Goal: Task Accomplishment & Management: Use online tool/utility

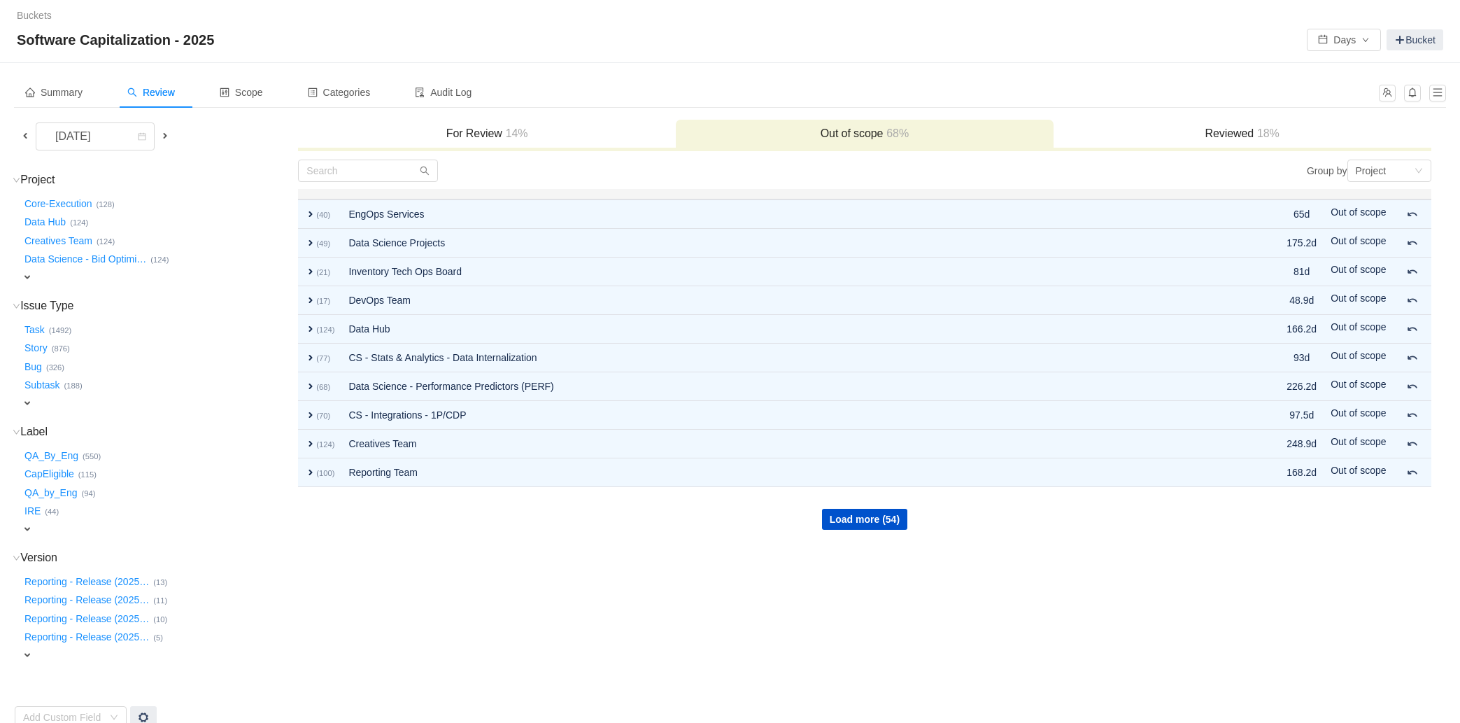
click at [24, 275] on span "expand" at bounding box center [27, 277] width 11 height 11
click at [94, 283] on div "Select value" at bounding box center [82, 279] width 111 height 14
type input "mark"
click at [125, 304] on li "Marketing Automation Team (16)" at bounding box center [97, 302] width 152 height 22
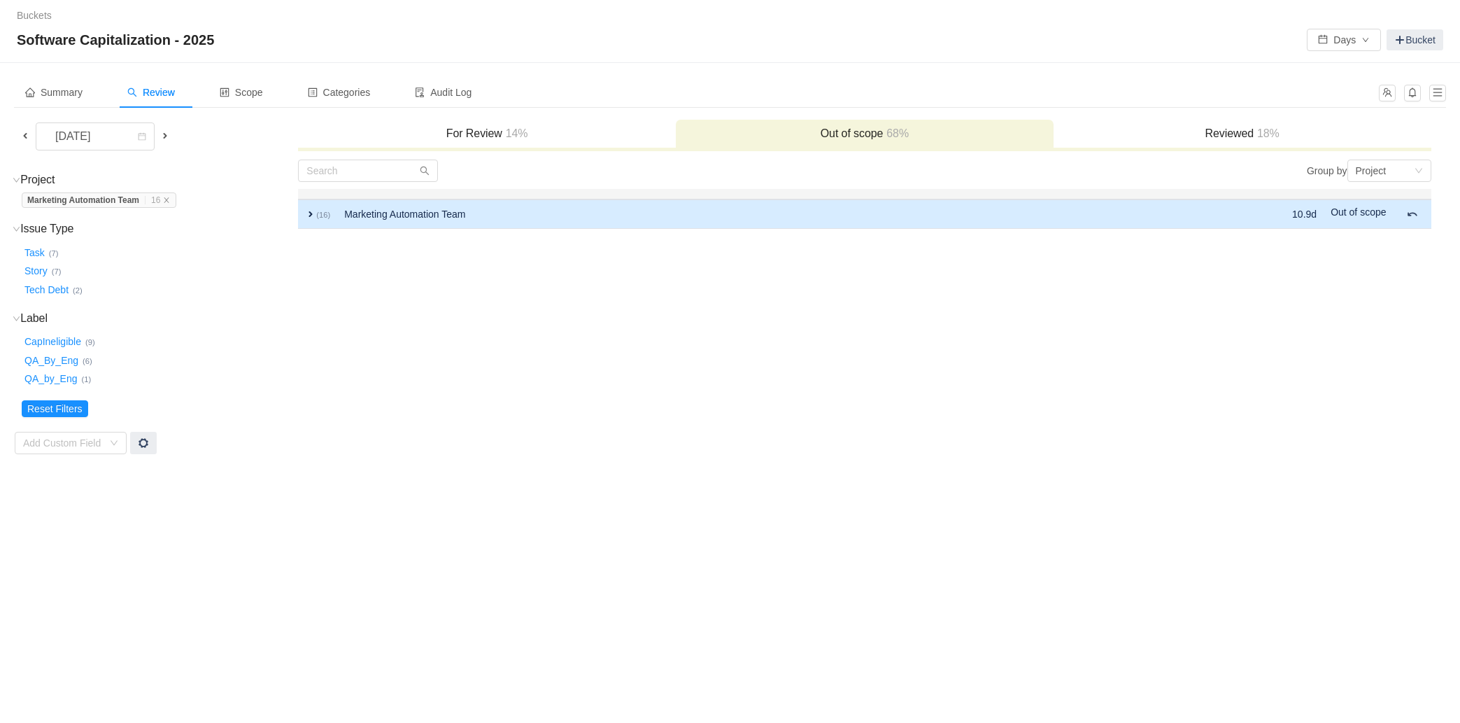
click at [304, 213] on td "expand (16)" at bounding box center [317, 213] width 39 height 29
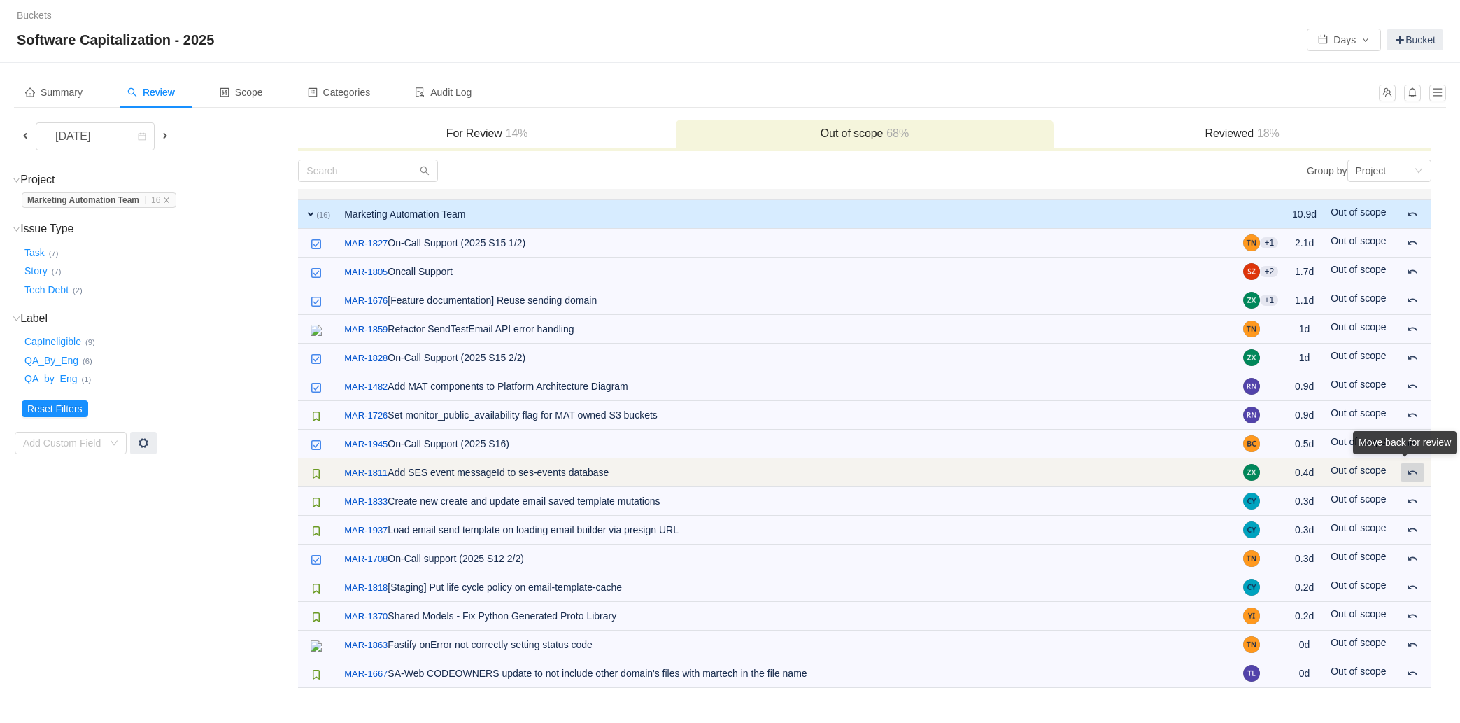
click at [1409, 460] on div "Move back for review" at bounding box center [1405, 445] width 104 height 29
click at [1413, 474] on span at bounding box center [1412, 472] width 11 height 11
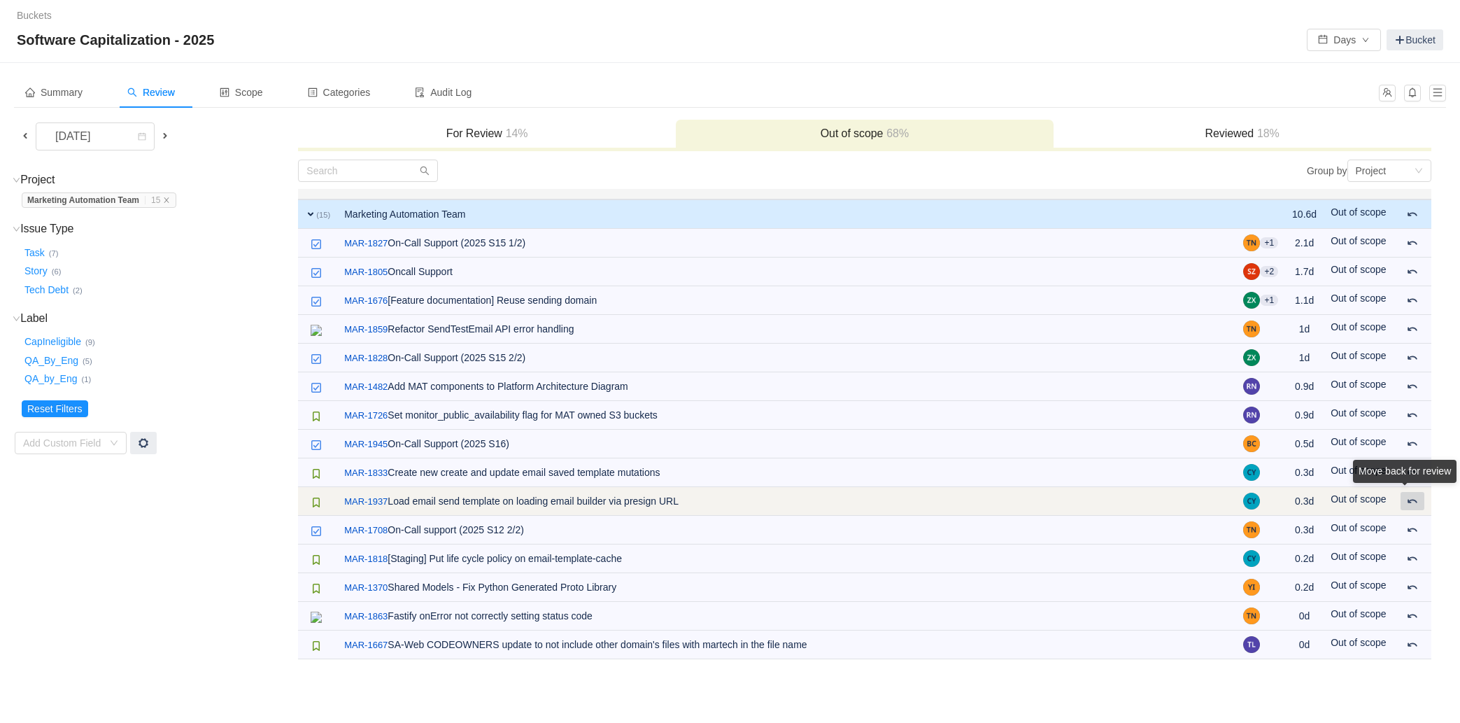
click at [1412, 505] on span at bounding box center [1412, 500] width 11 height 11
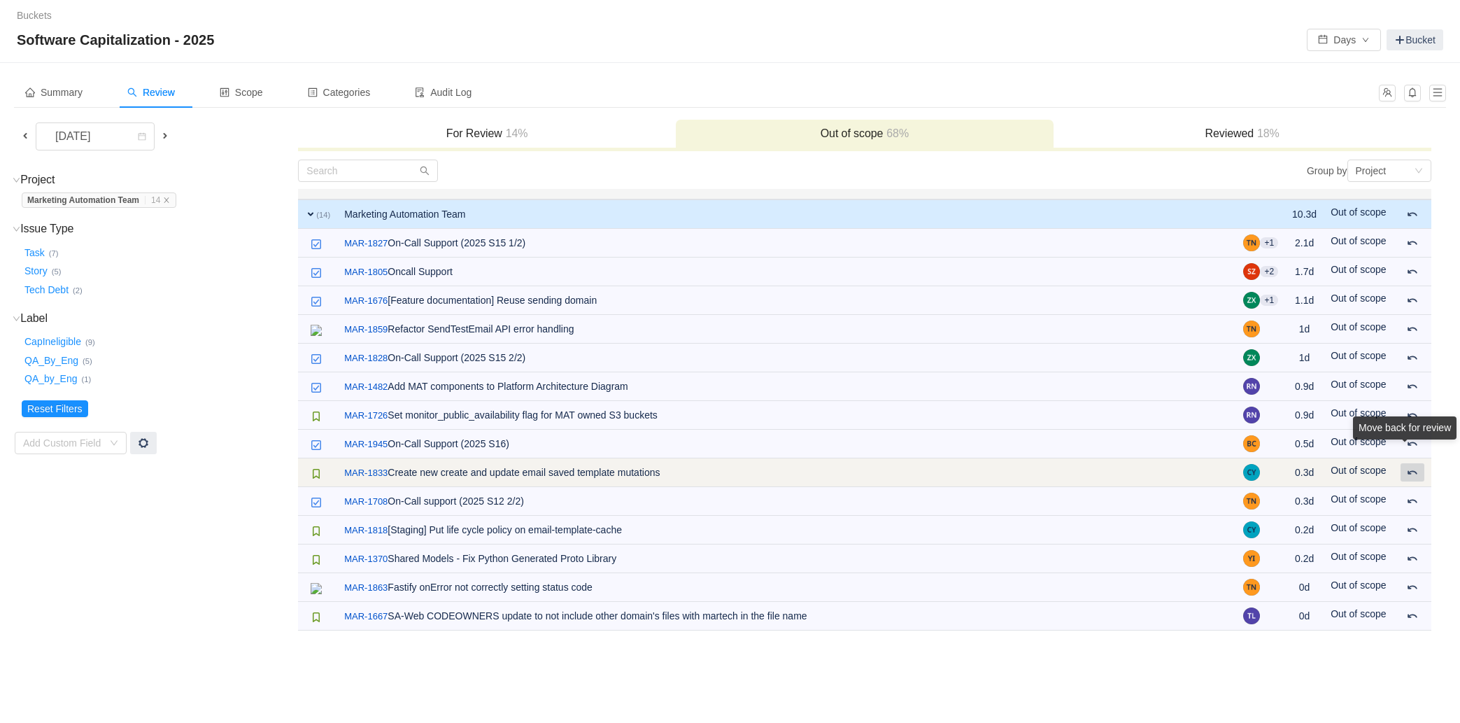
click at [1412, 469] on span at bounding box center [1412, 472] width 11 height 11
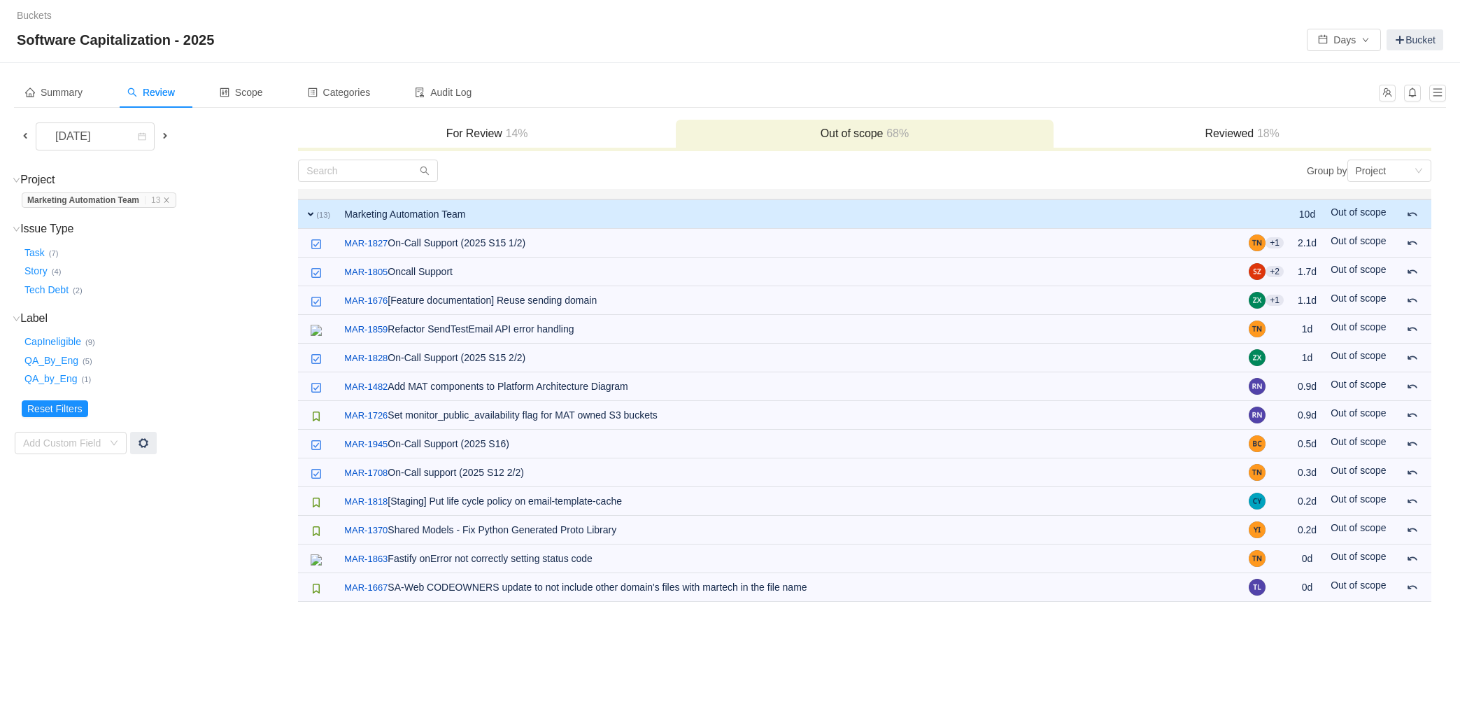
click at [495, 139] on h3 "For Review 14%" at bounding box center [487, 134] width 364 height 14
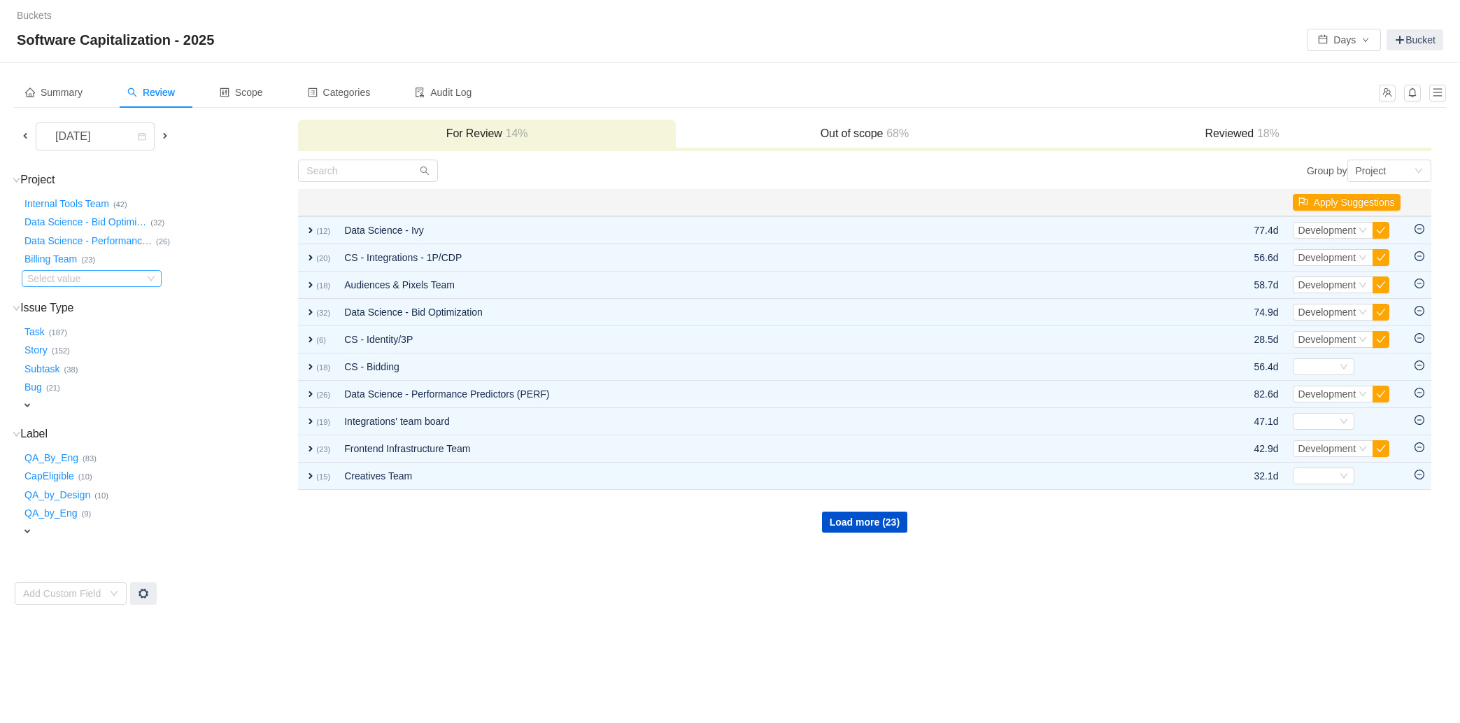
click at [117, 274] on div "Select value" at bounding box center [82, 279] width 111 height 14
type input "marke"
click at [146, 309] on li "Marketing Automation Team (3)" at bounding box center [95, 302] width 148 height 22
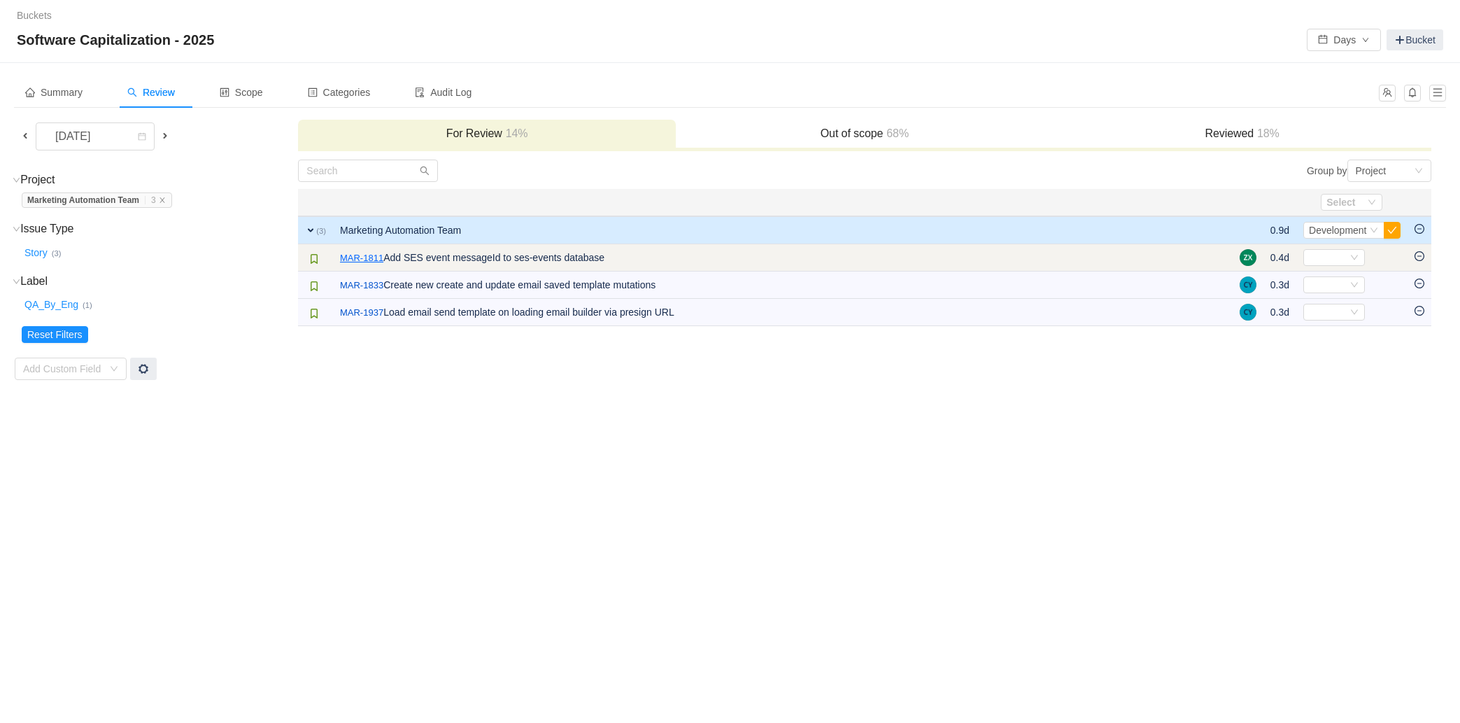
click at [368, 256] on link "MAR-1811" at bounding box center [361, 258] width 43 height 14
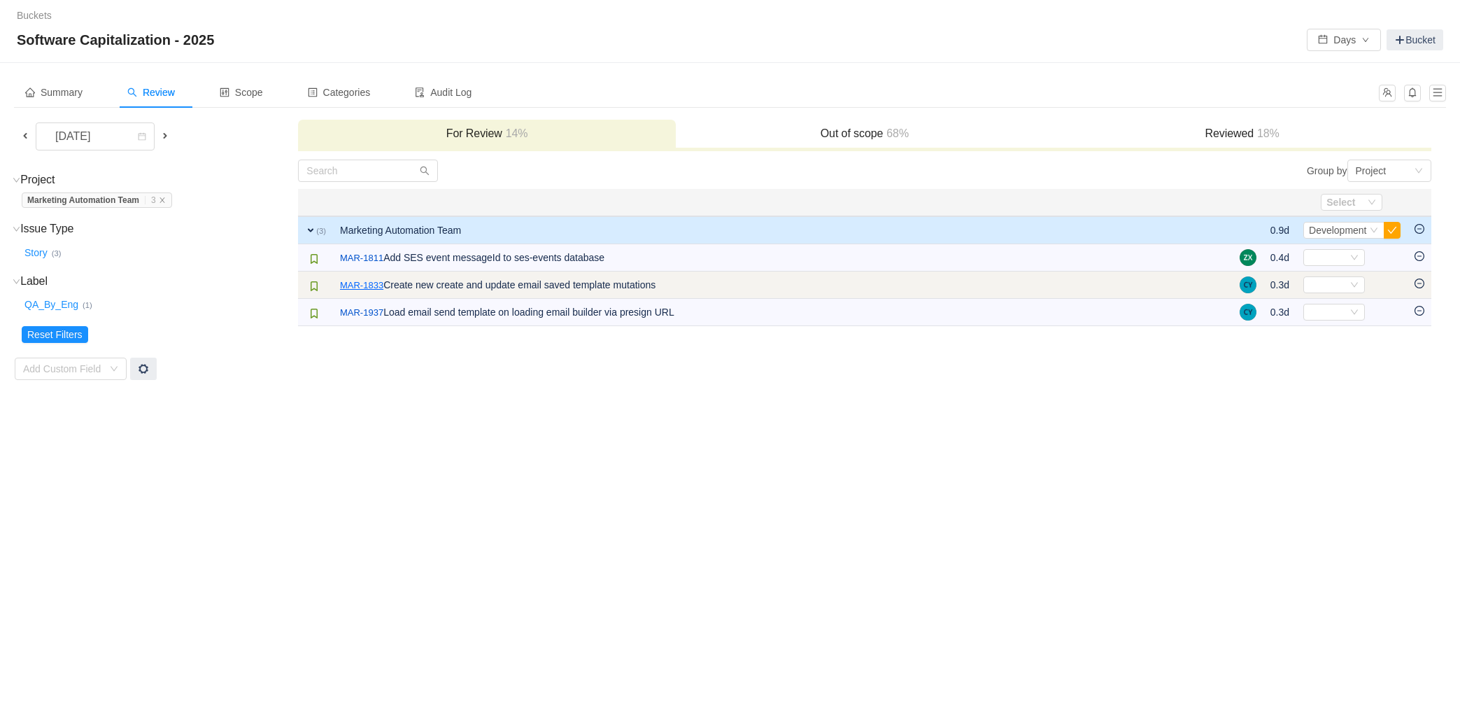
click at [368, 285] on link "MAR-1833" at bounding box center [361, 286] width 43 height 14
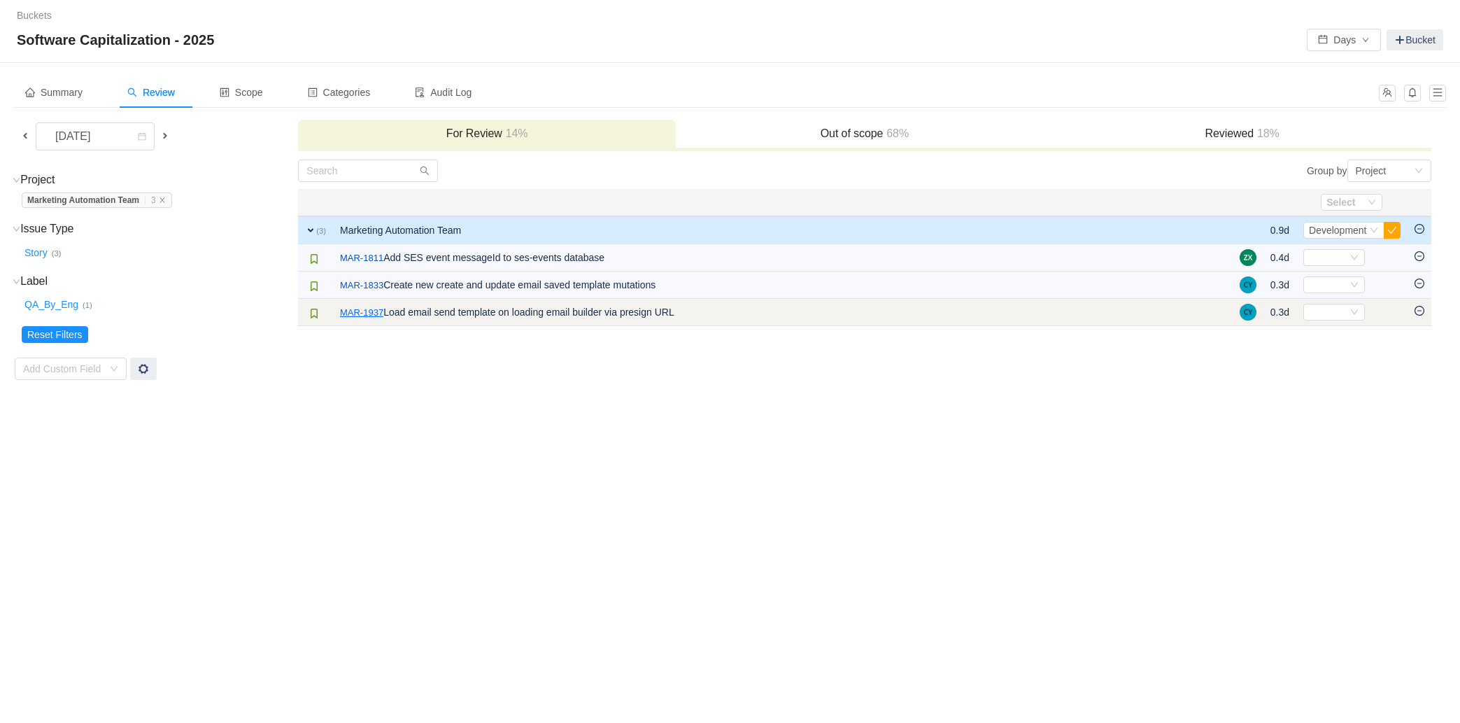
click at [369, 314] on link "MAR-1937" at bounding box center [361, 313] width 43 height 14
click at [1419, 310] on icon "icon: minus-circle" at bounding box center [1420, 311] width 10 height 10
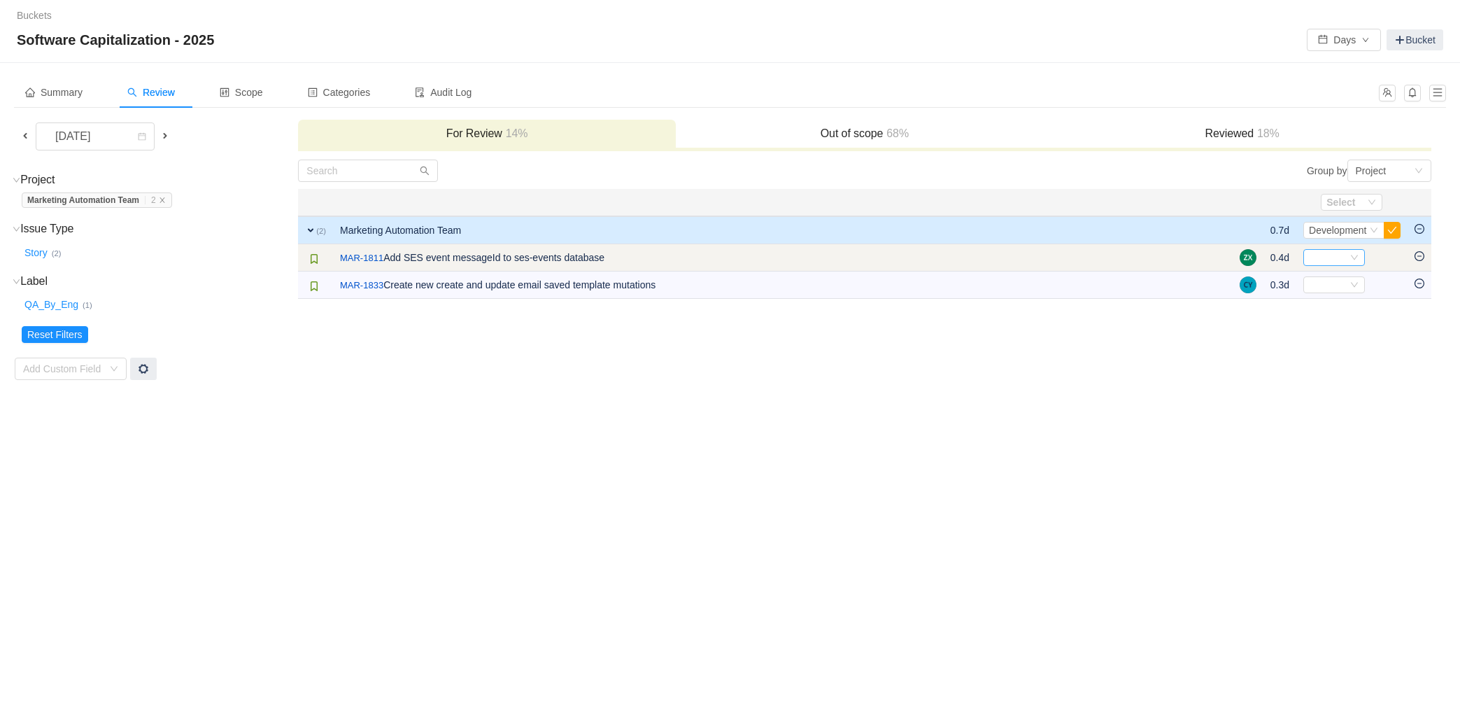
click at [1339, 255] on div "Select" at bounding box center [1328, 257] width 38 height 15
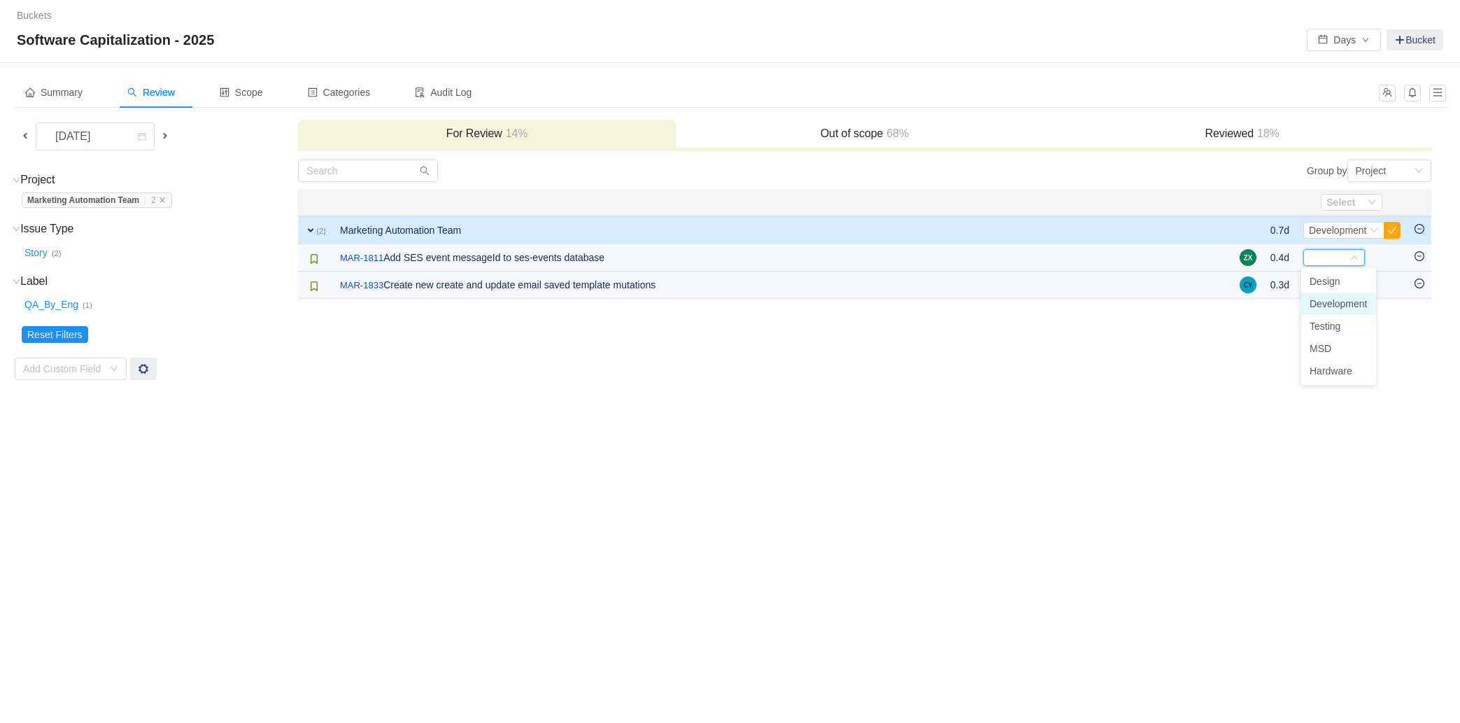
click at [1341, 300] on span "Development" at bounding box center [1339, 303] width 58 height 11
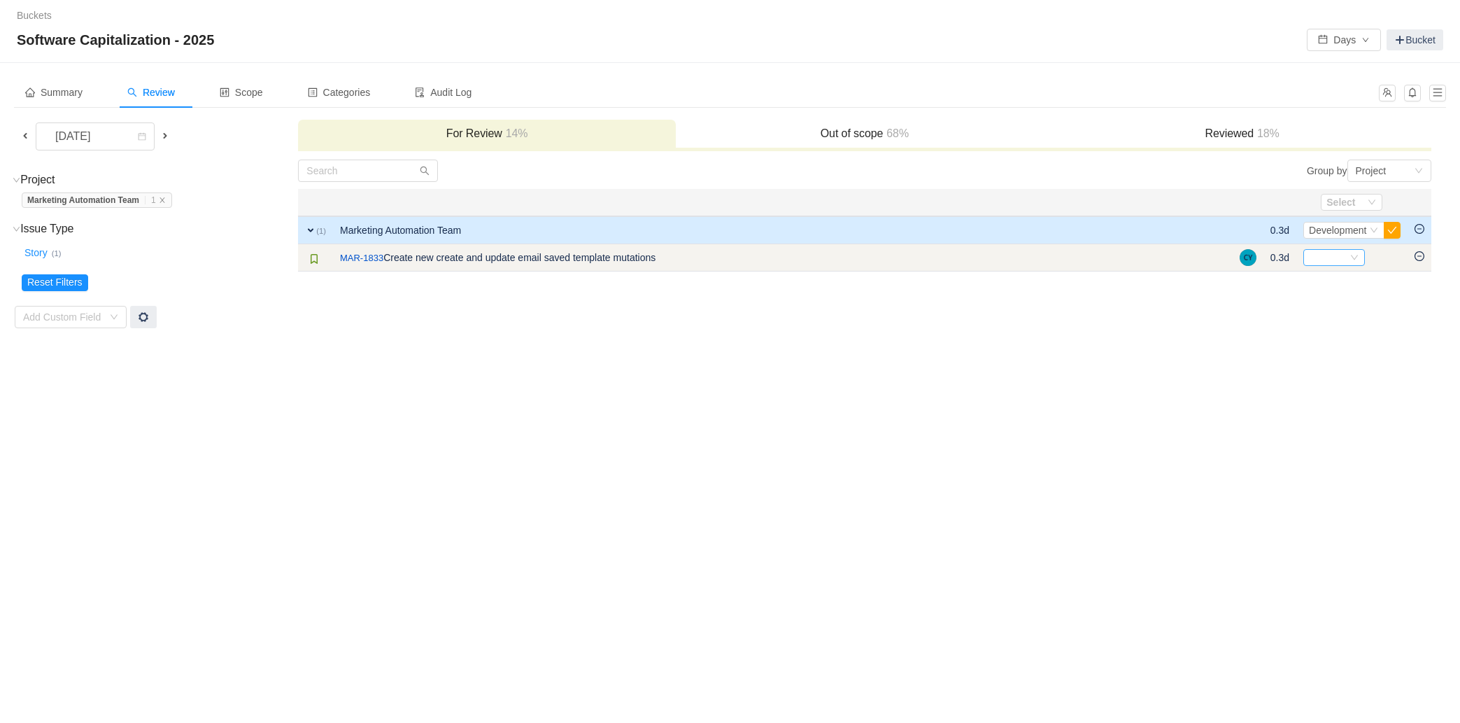
click at [1344, 253] on div "Select" at bounding box center [1328, 257] width 38 height 15
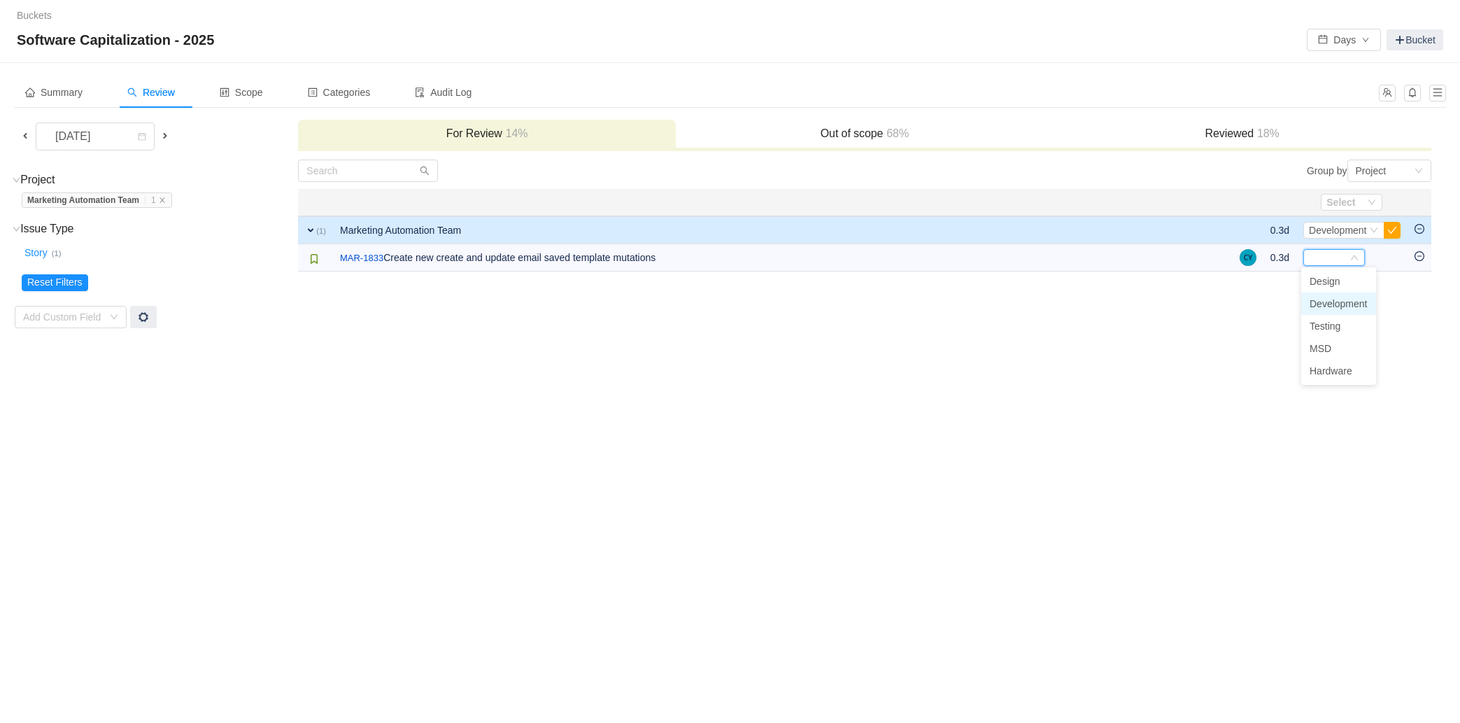
click at [1335, 302] on span "Development" at bounding box center [1339, 303] width 58 height 11
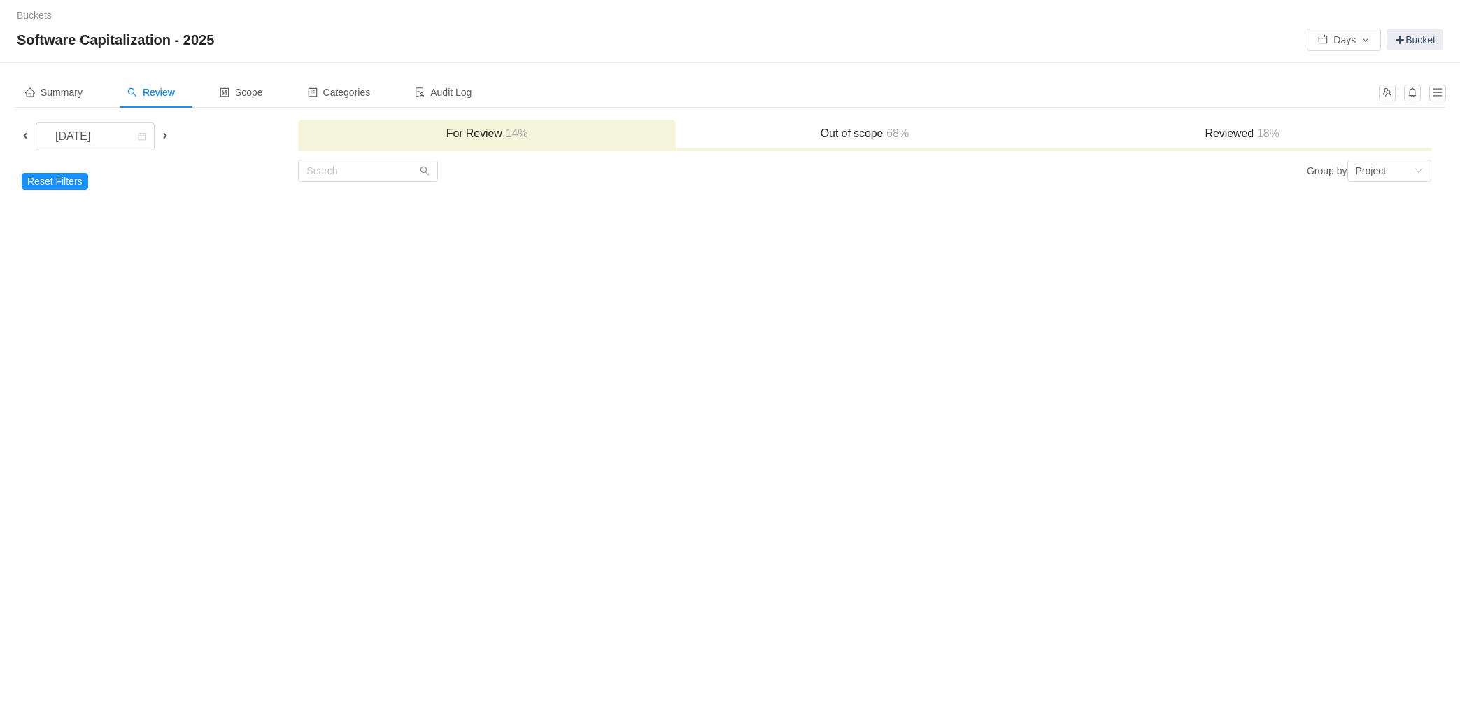
click at [166, 135] on span at bounding box center [165, 135] width 11 height 11
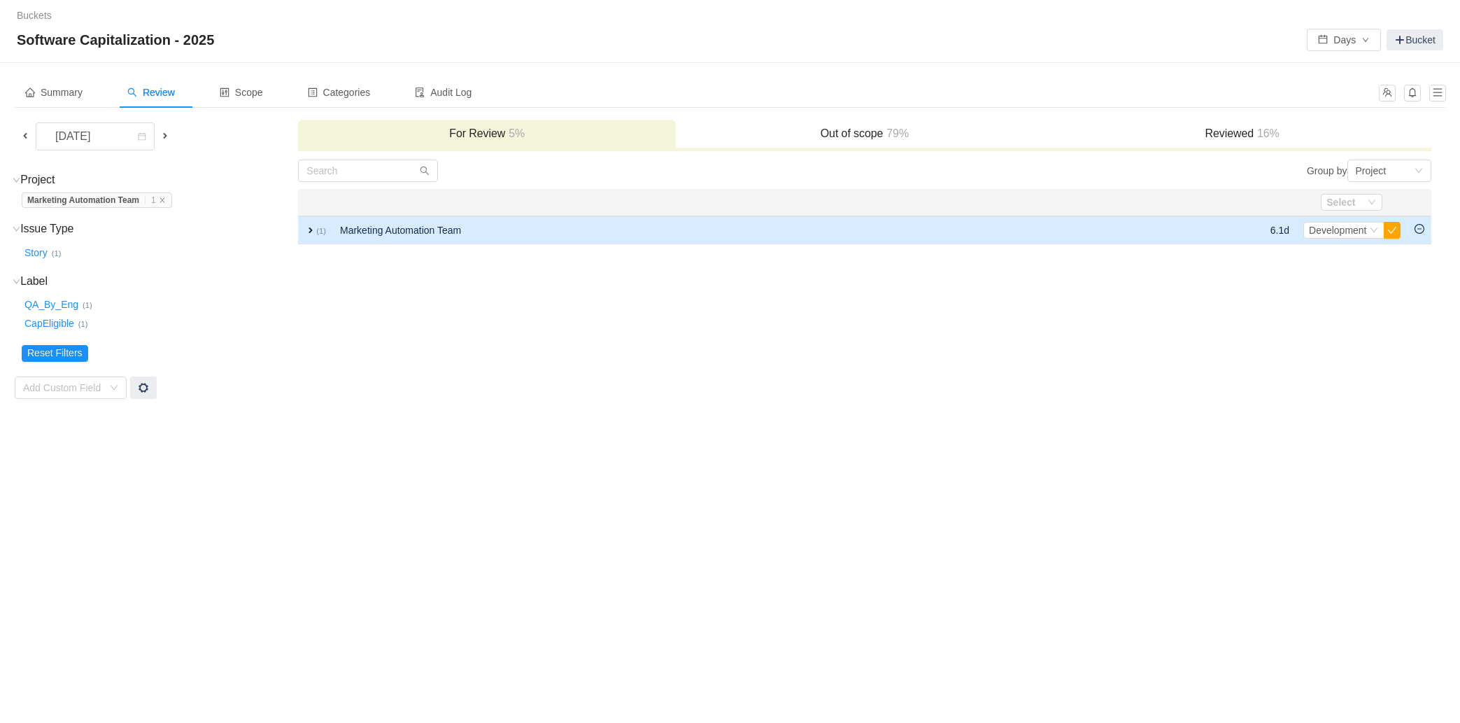
click at [309, 228] on span "expand" at bounding box center [310, 230] width 11 height 11
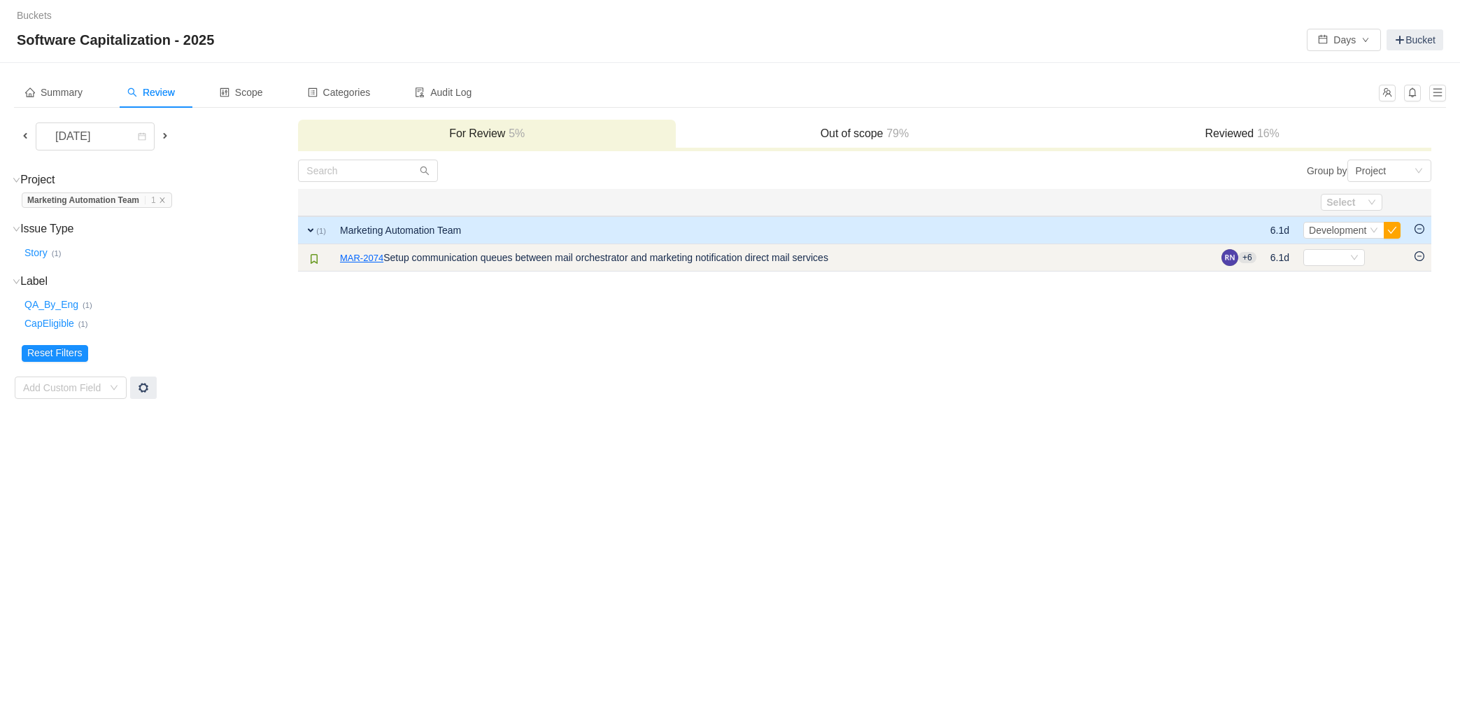
click at [366, 256] on link "MAR-2074" at bounding box center [361, 258] width 43 height 14
click at [1358, 260] on div "Select" at bounding box center [1335, 257] width 62 height 17
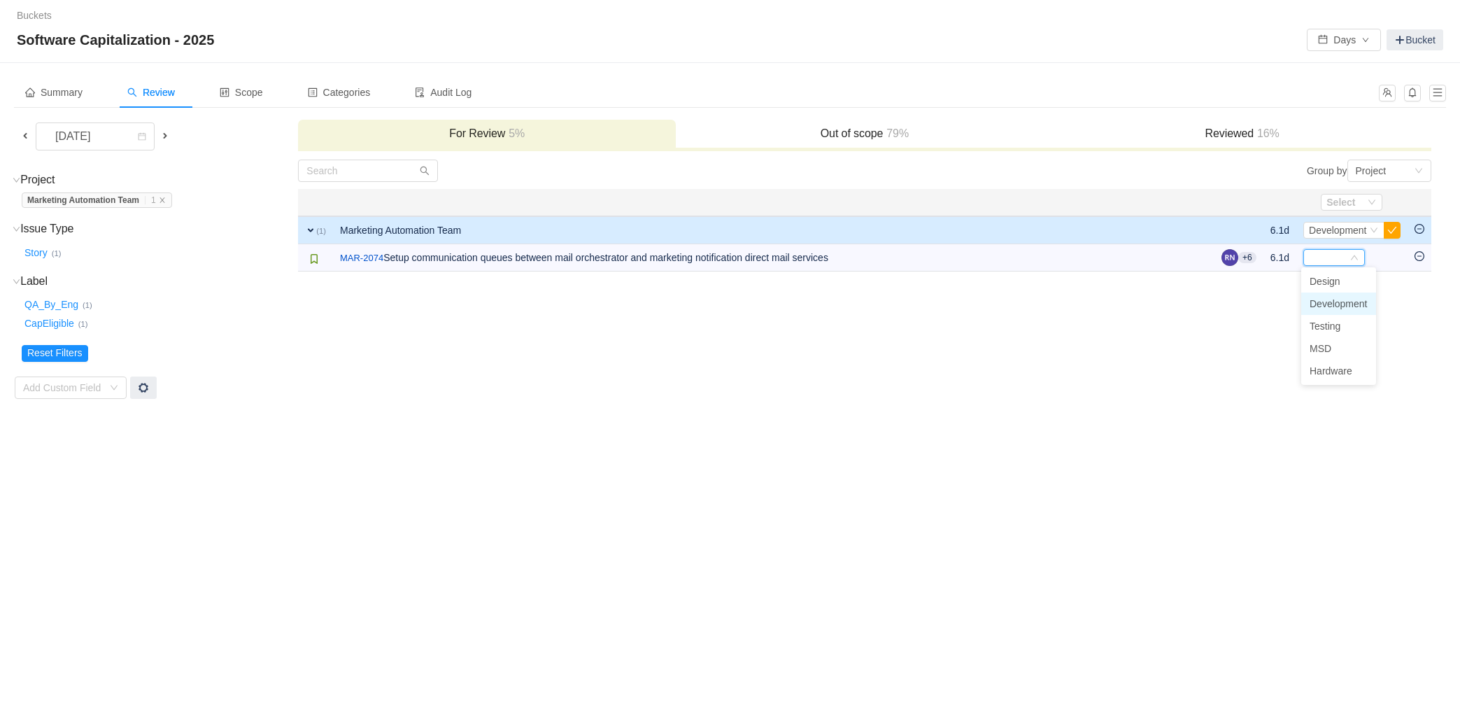
click at [1338, 301] on span "Development" at bounding box center [1339, 303] width 58 height 11
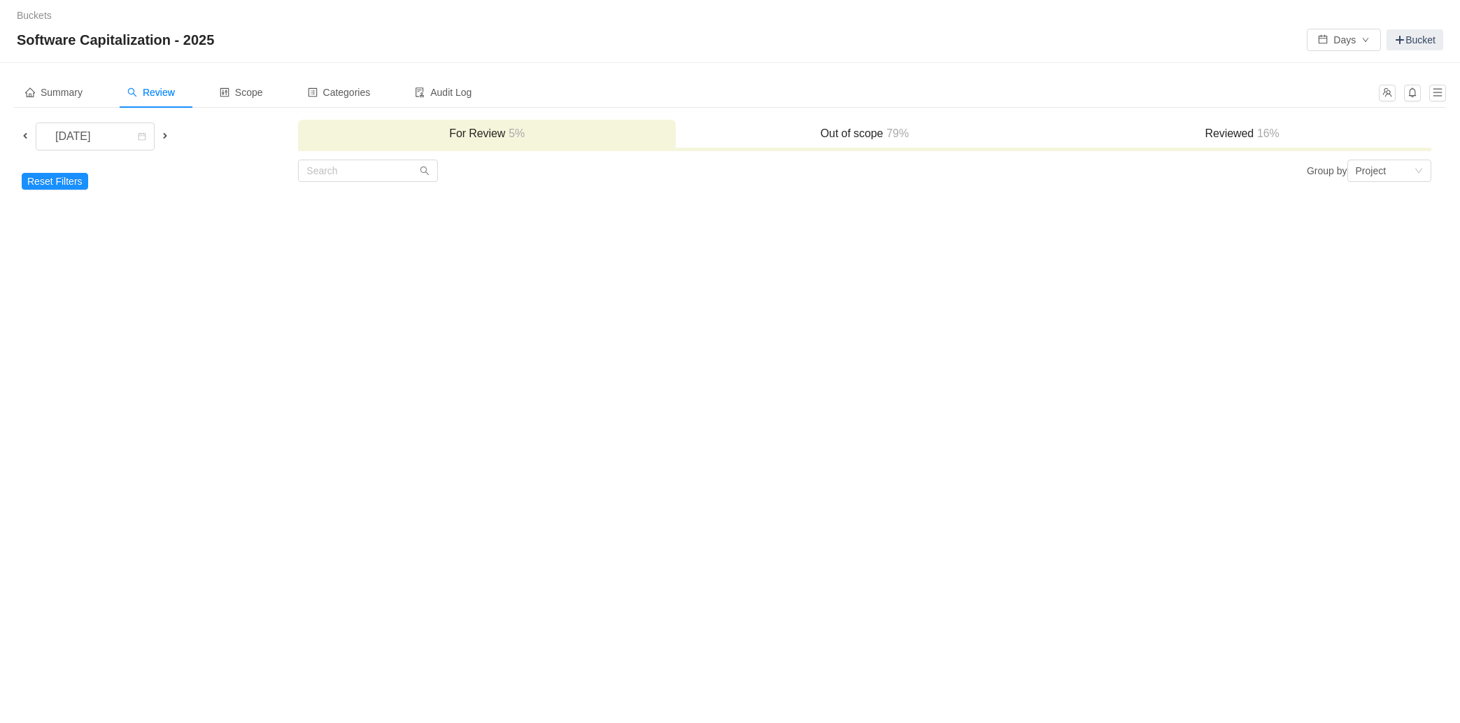
click at [165, 134] on span at bounding box center [165, 135] width 11 height 11
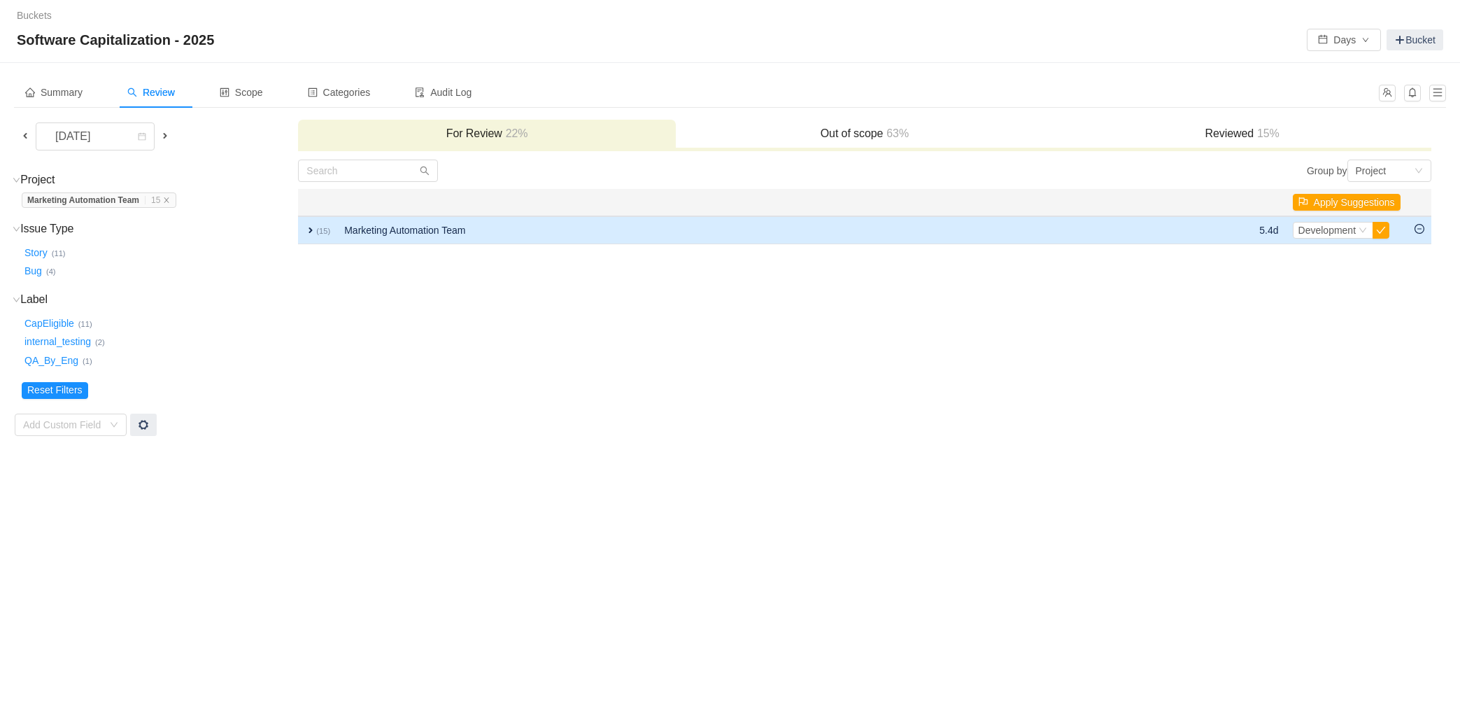
click at [306, 232] on span "expand" at bounding box center [310, 230] width 11 height 11
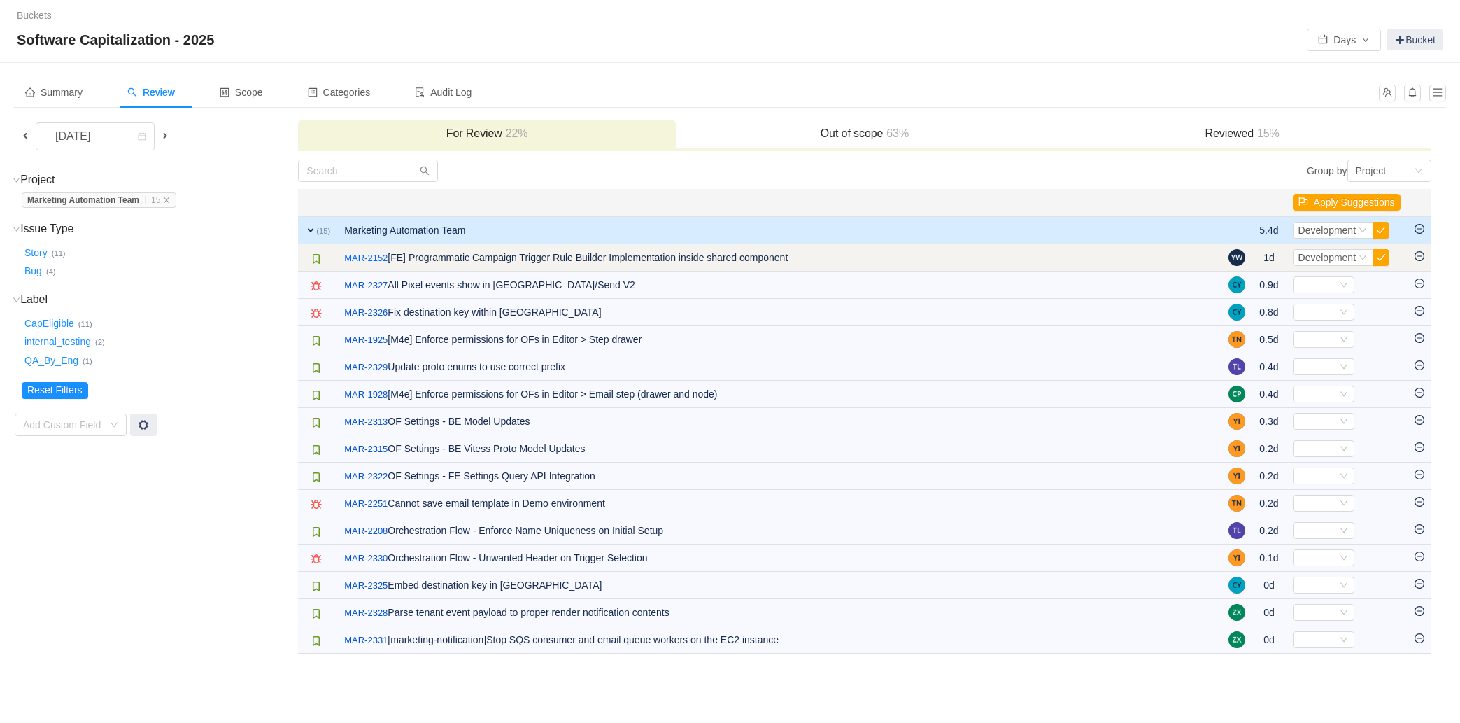
click at [375, 258] on link "MAR-2152" at bounding box center [365, 258] width 43 height 14
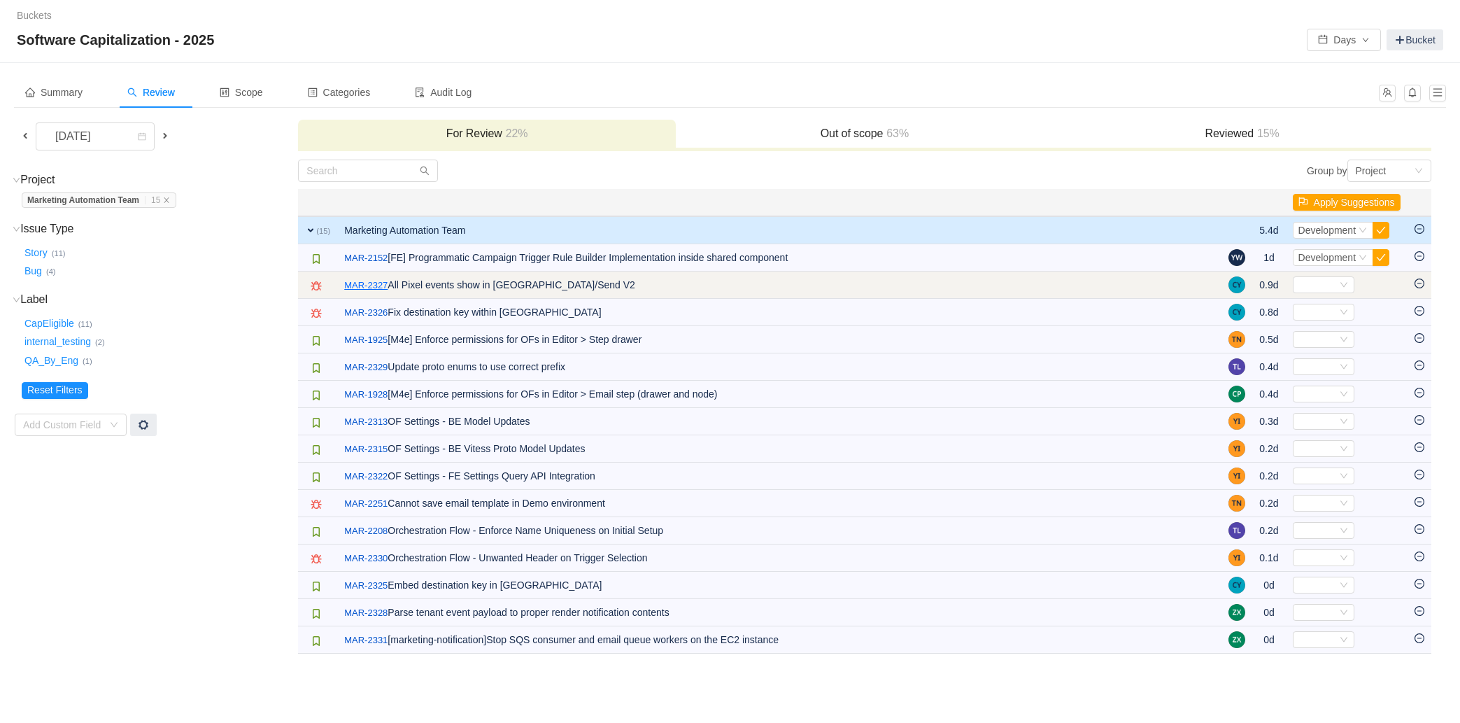
click at [379, 281] on link "MAR-2327" at bounding box center [365, 286] width 43 height 14
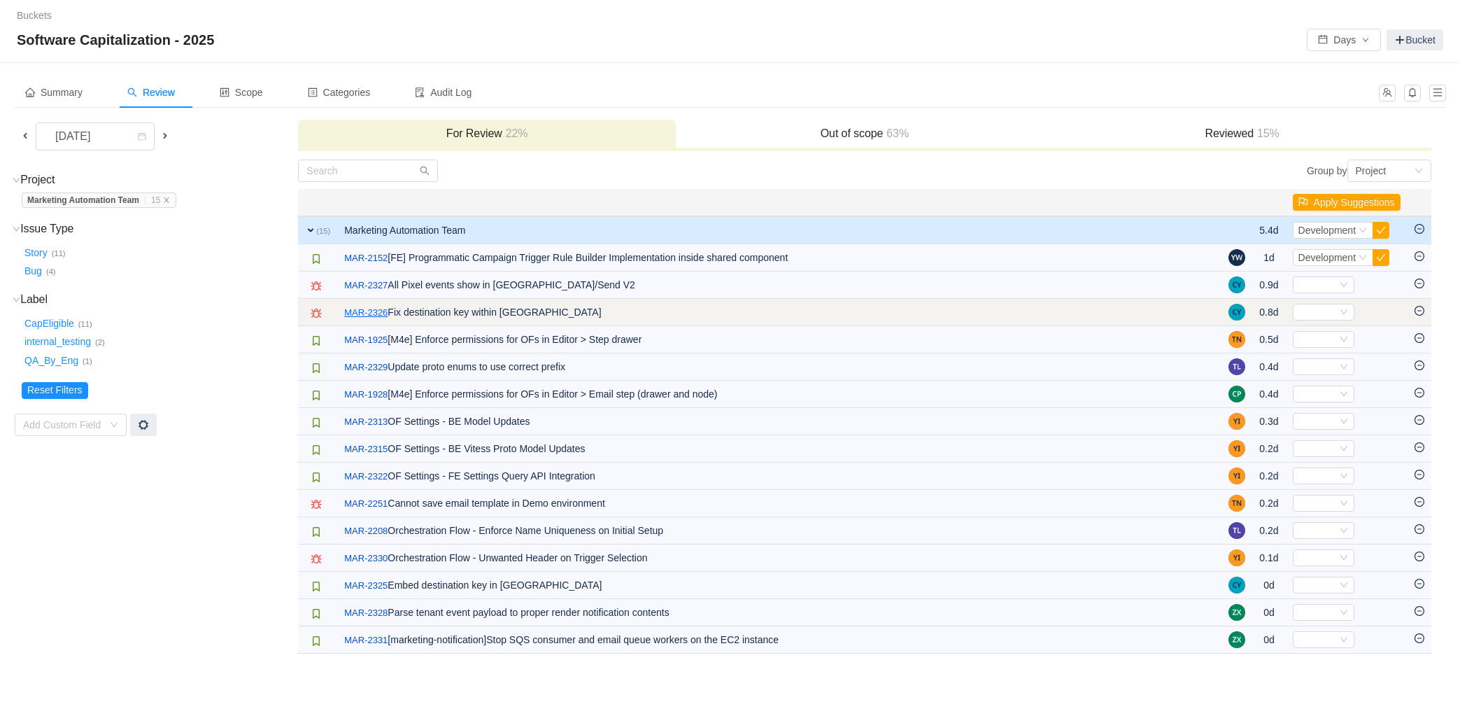
click at [372, 312] on link "MAR-2326" at bounding box center [365, 313] width 43 height 14
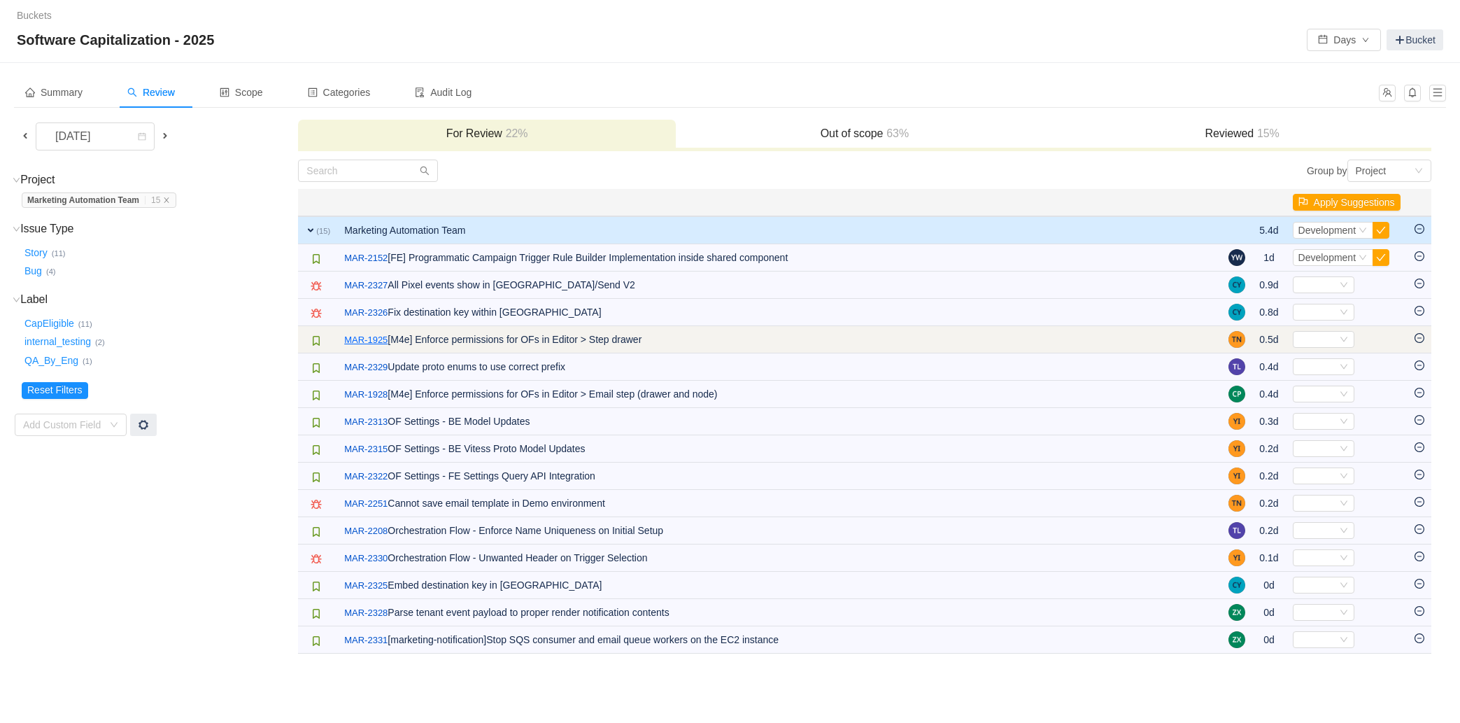
click at [376, 339] on link "MAR-1925" at bounding box center [365, 340] width 43 height 14
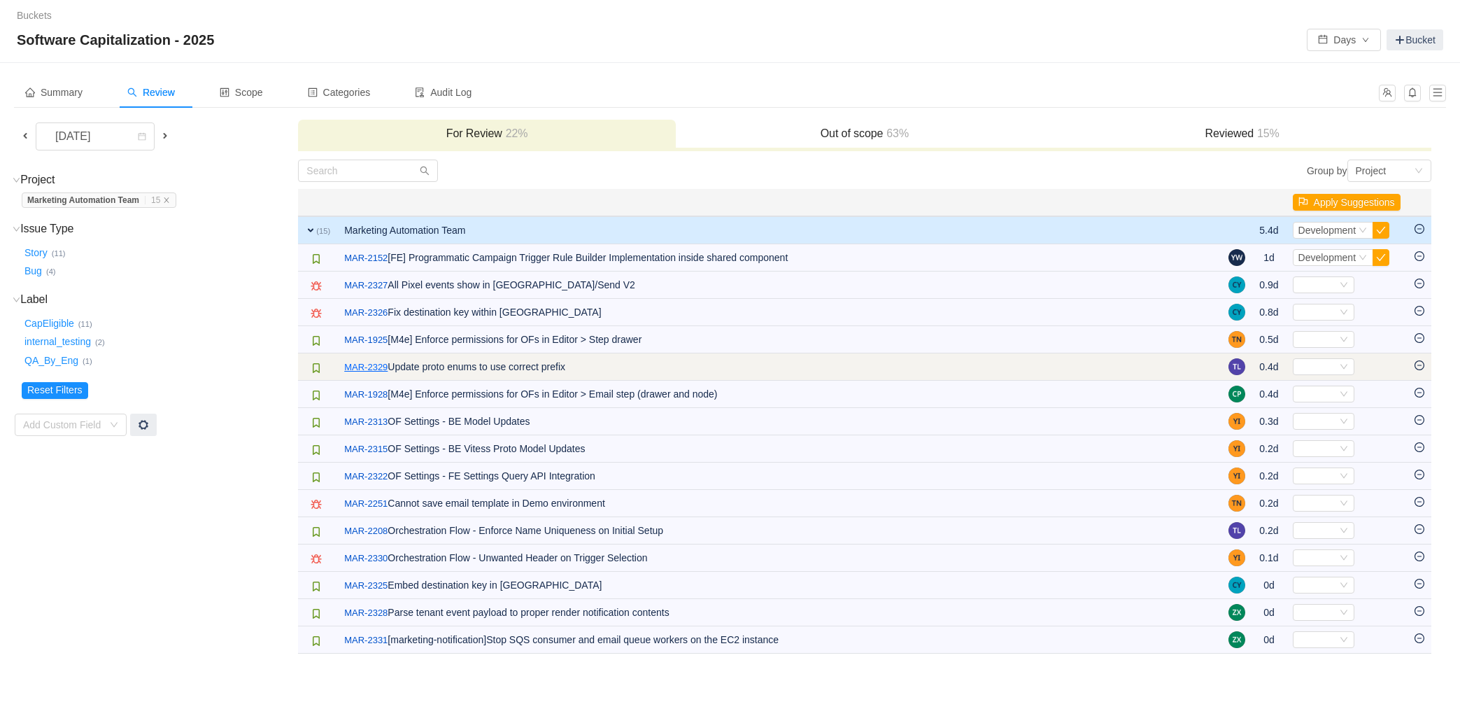
click at [382, 366] on link "MAR-2329" at bounding box center [365, 367] width 43 height 14
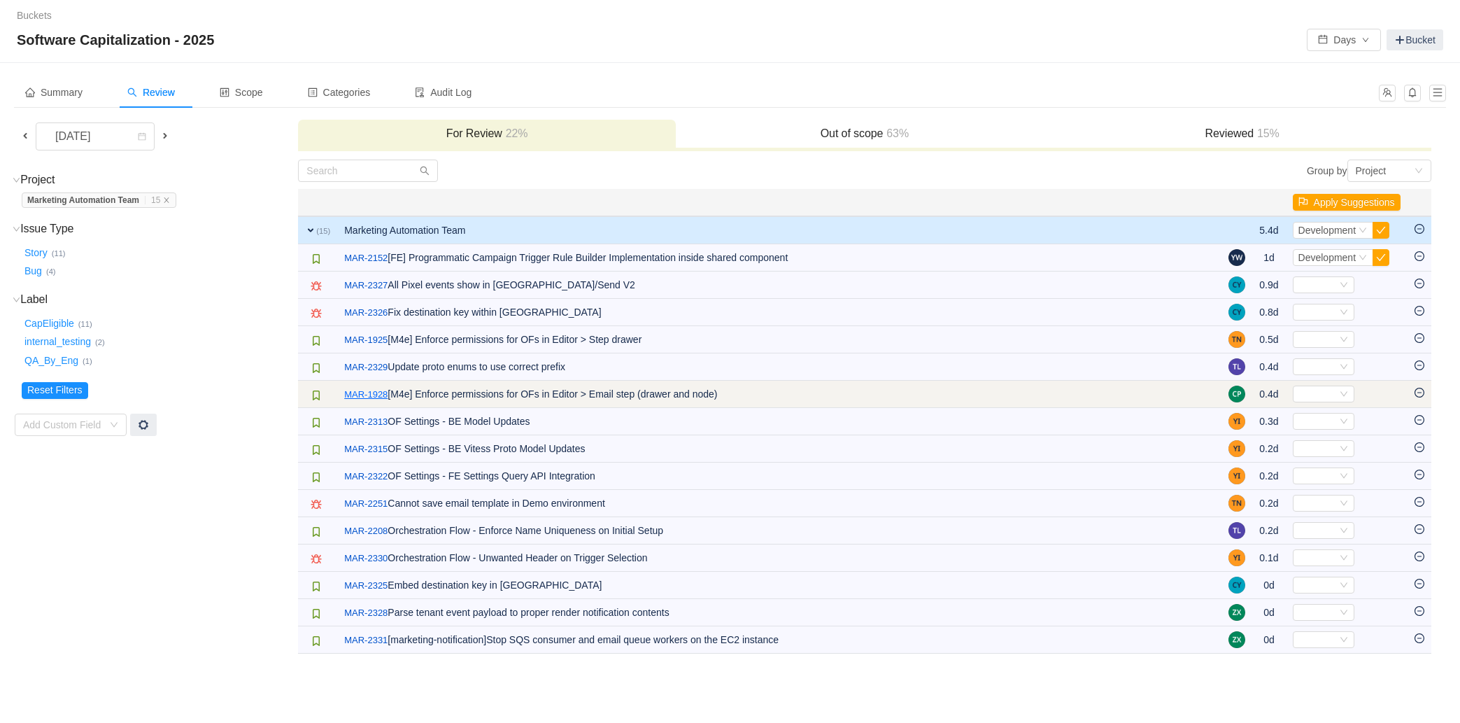
click at [364, 393] on link "MAR-1928" at bounding box center [365, 395] width 43 height 14
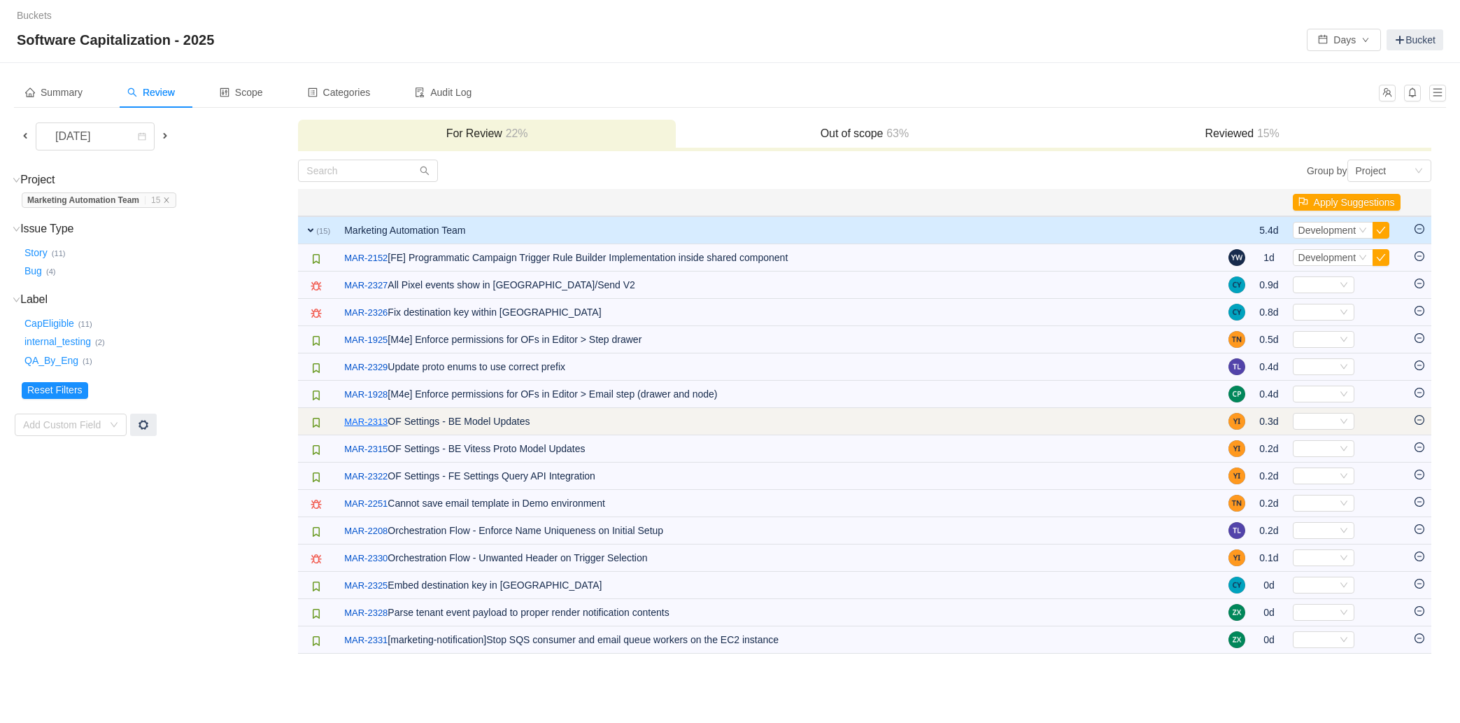
click at [365, 418] on link "MAR-2313" at bounding box center [365, 422] width 43 height 14
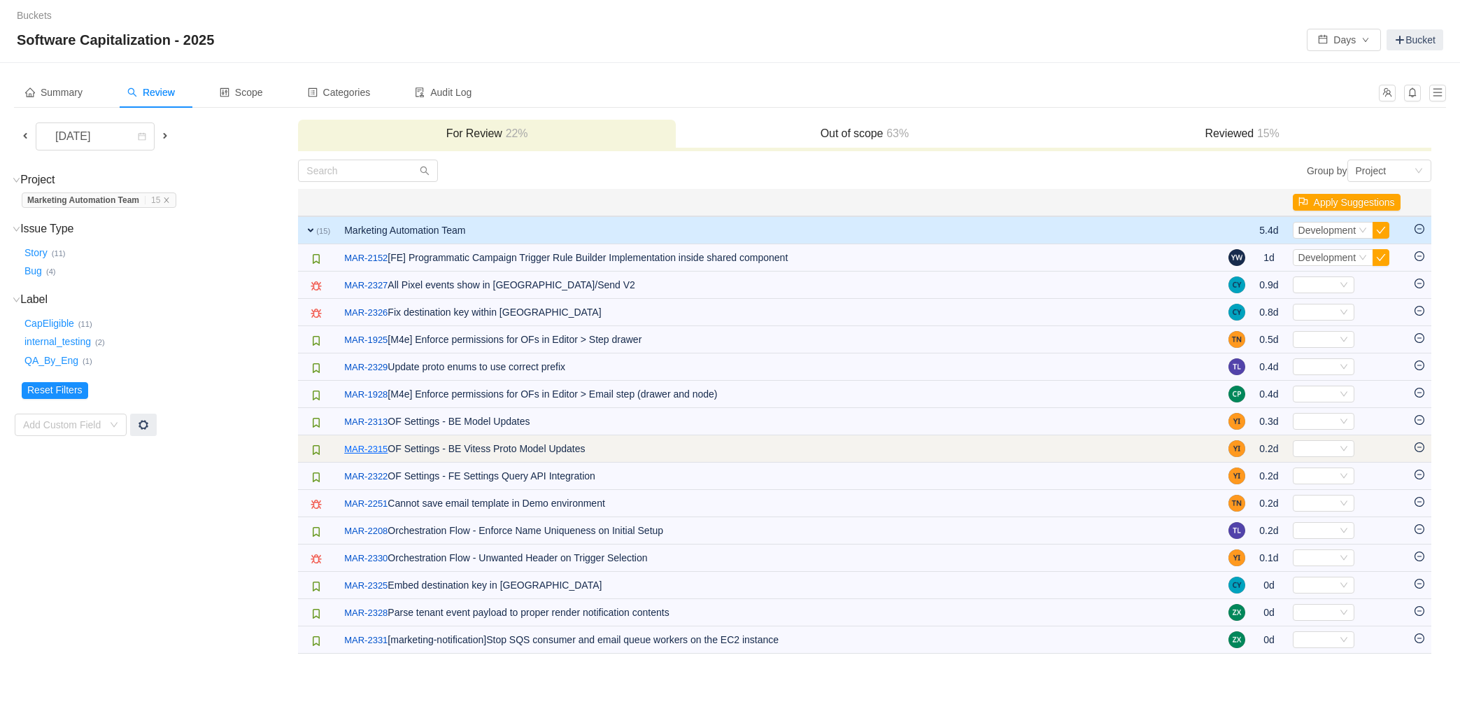
click at [373, 449] on link "MAR-2315" at bounding box center [365, 449] width 43 height 14
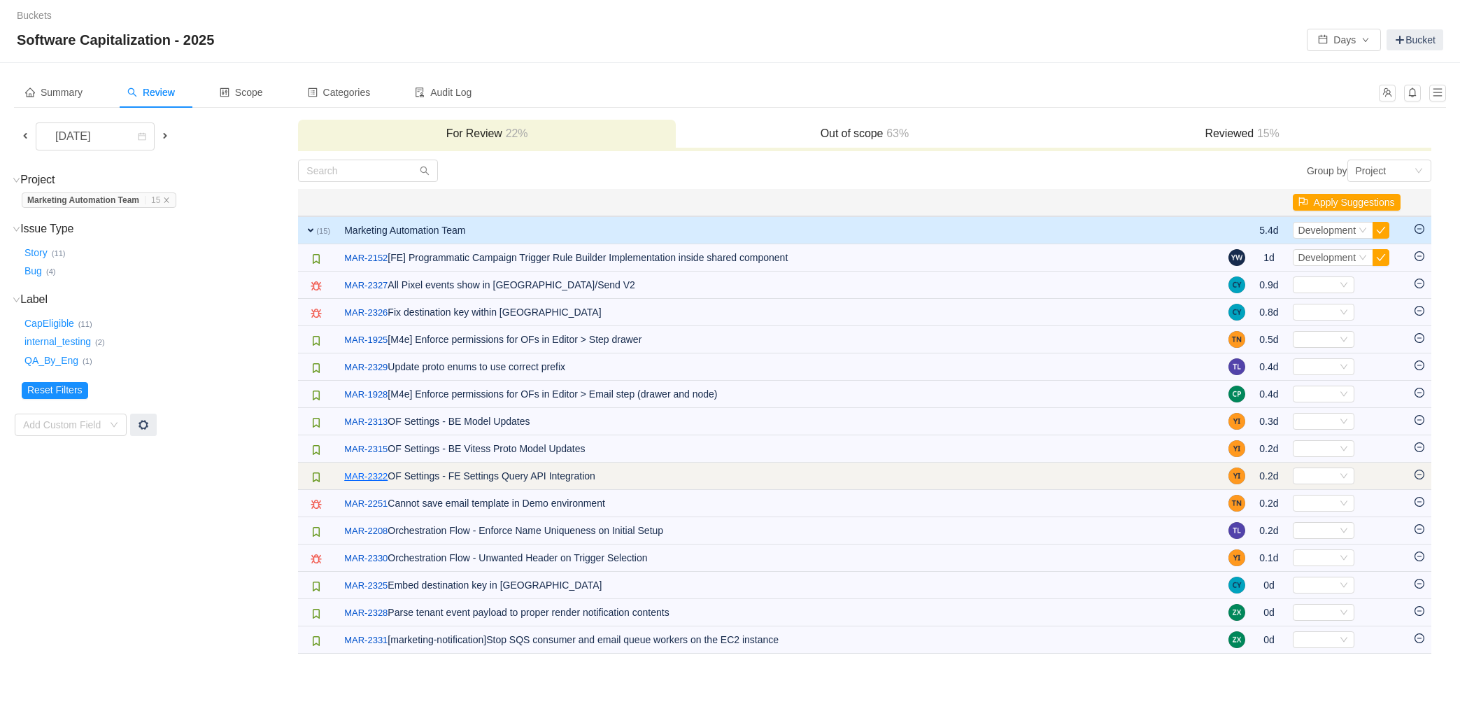
click at [374, 470] on link "MAR-2322" at bounding box center [365, 477] width 43 height 14
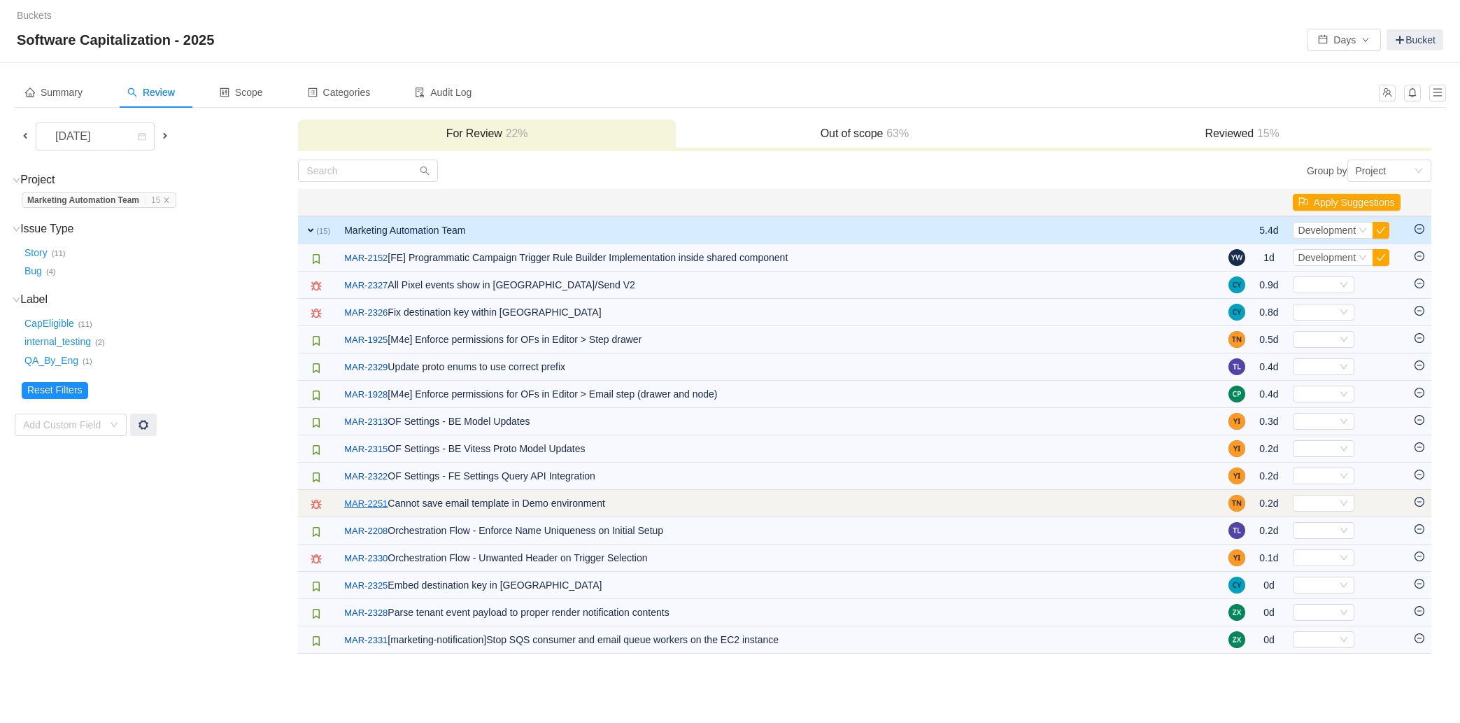
click at [369, 504] on link "MAR-2251" at bounding box center [365, 504] width 43 height 14
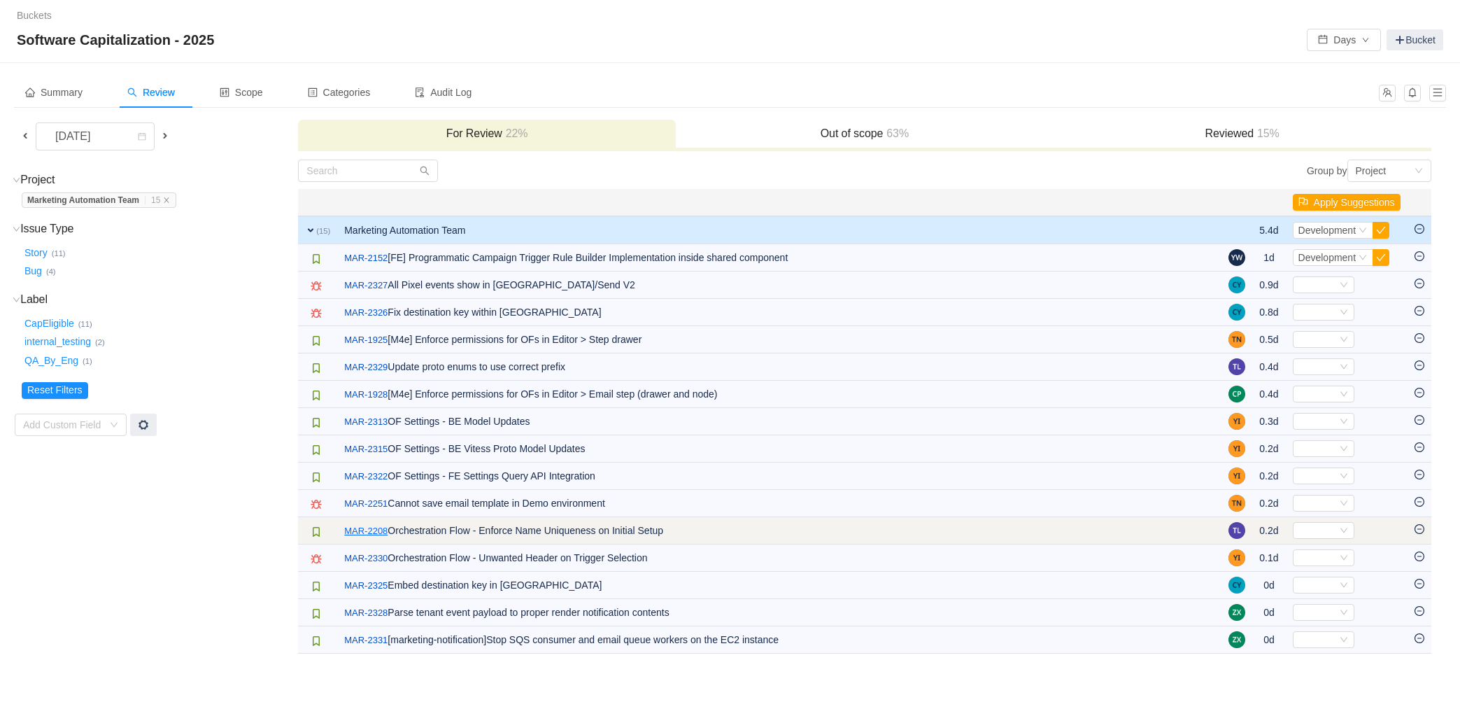
click at [376, 529] on link "MAR-2208" at bounding box center [365, 531] width 43 height 14
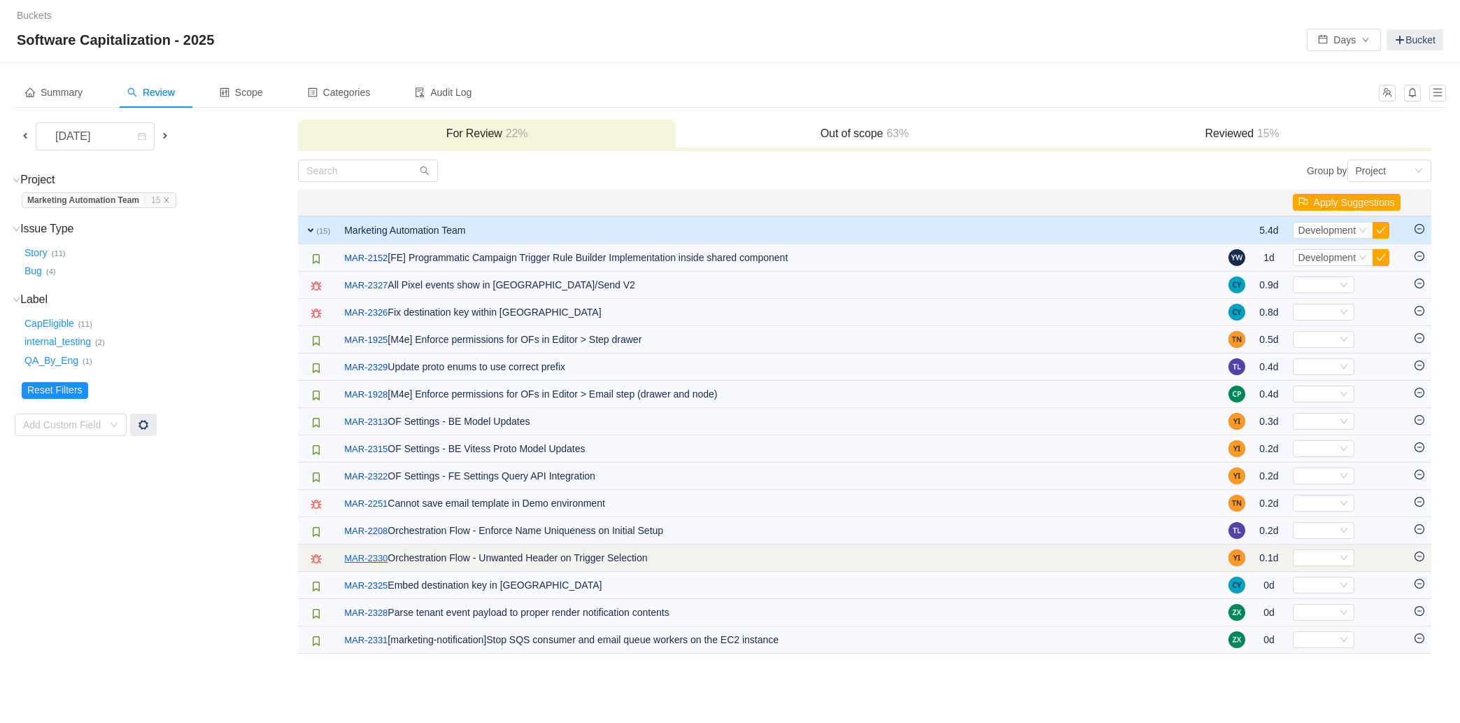
click at [373, 559] on link "MAR-2330" at bounding box center [365, 558] width 43 height 14
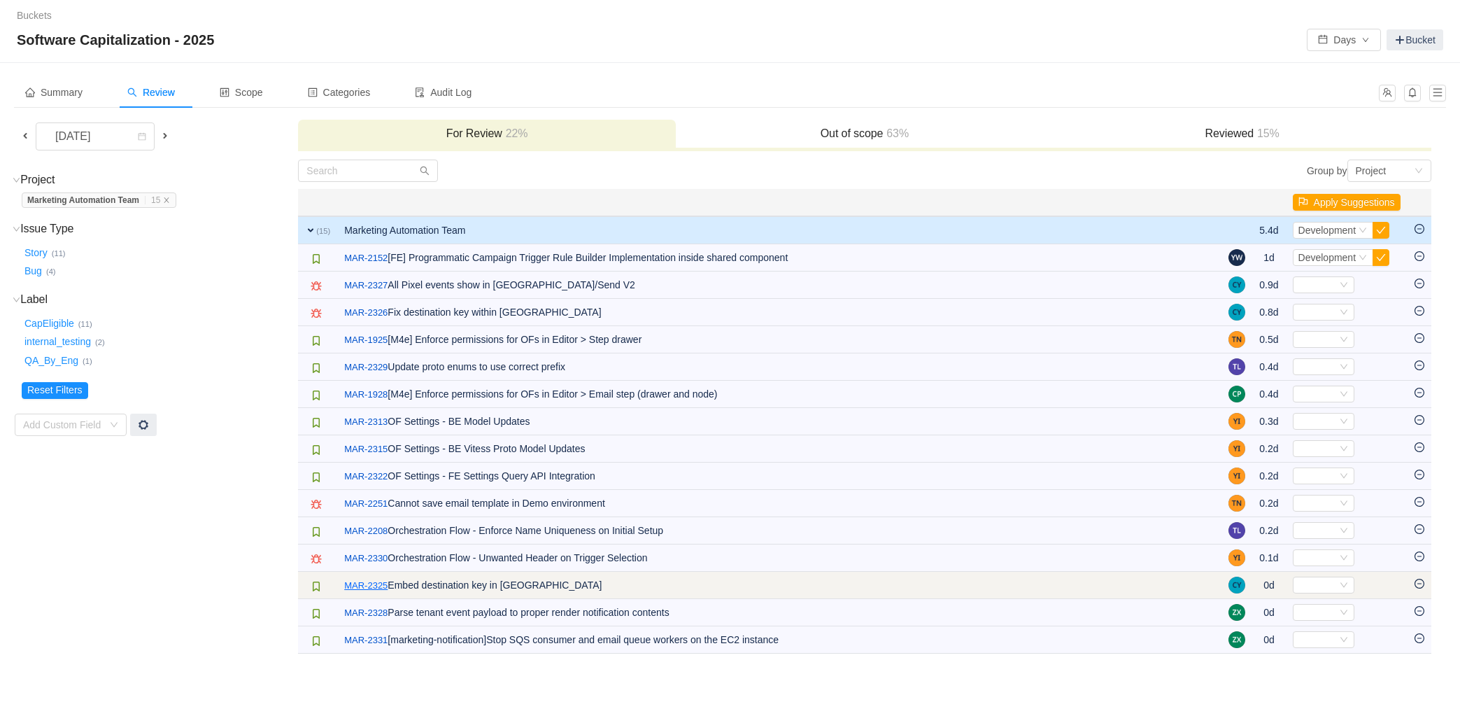
click at [367, 585] on link "MAR-2325" at bounding box center [365, 586] width 43 height 14
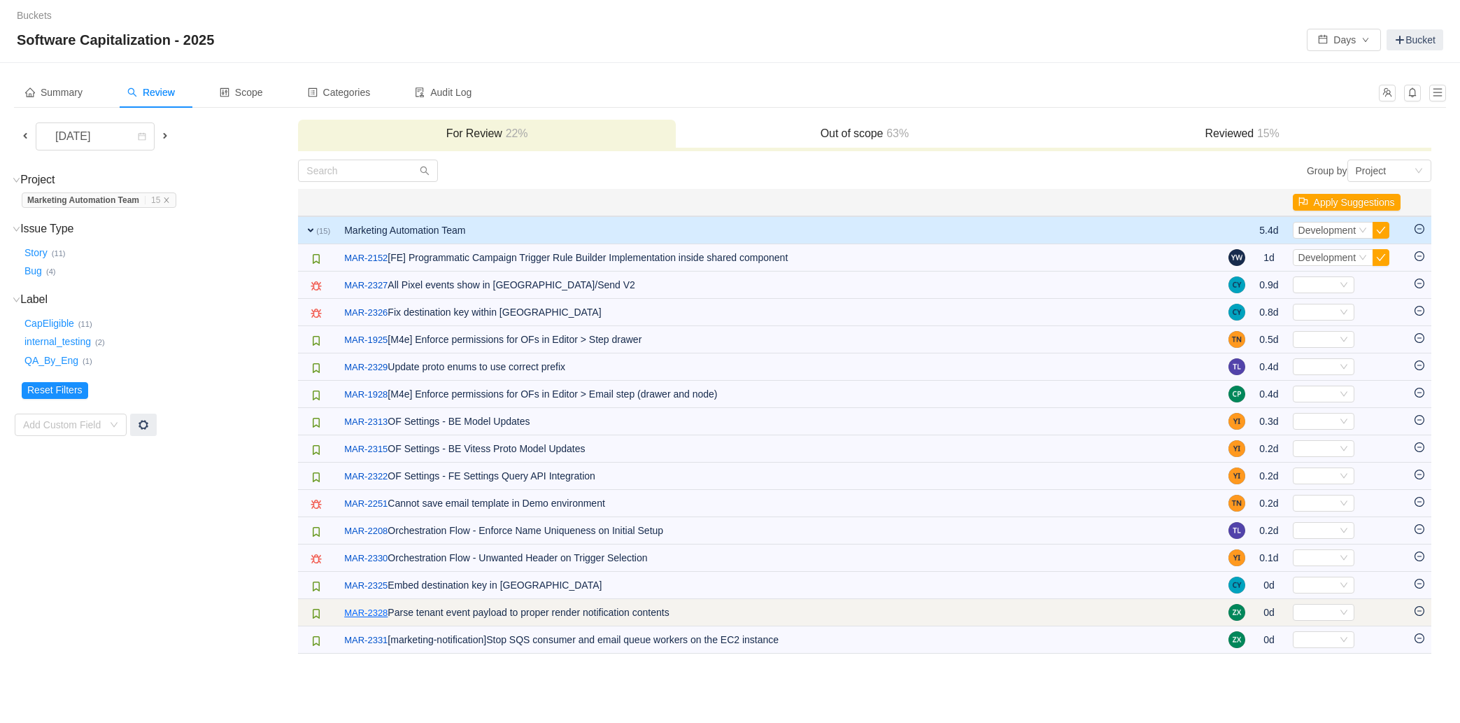
click at [367, 614] on link "MAR-2328" at bounding box center [365, 613] width 43 height 14
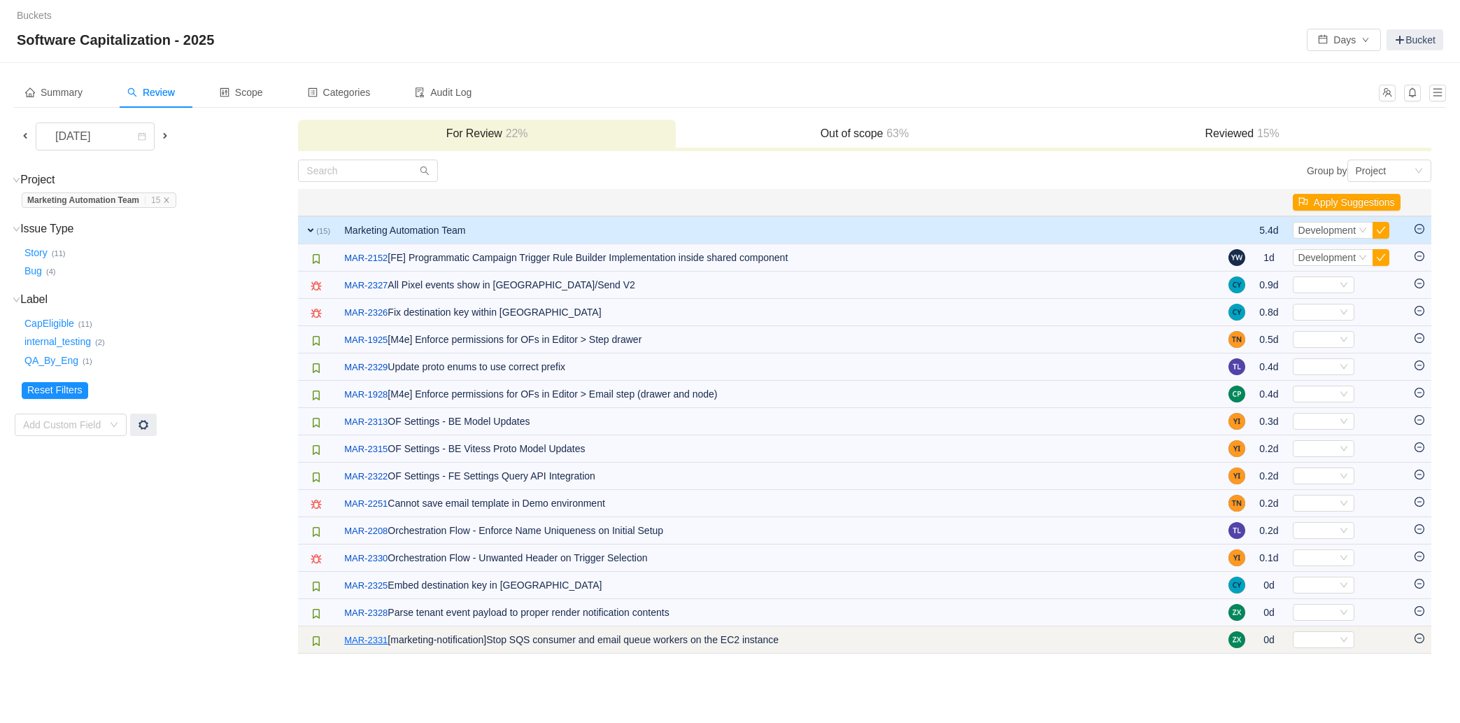
click at [367, 642] on link "MAR-2331" at bounding box center [365, 640] width 43 height 14
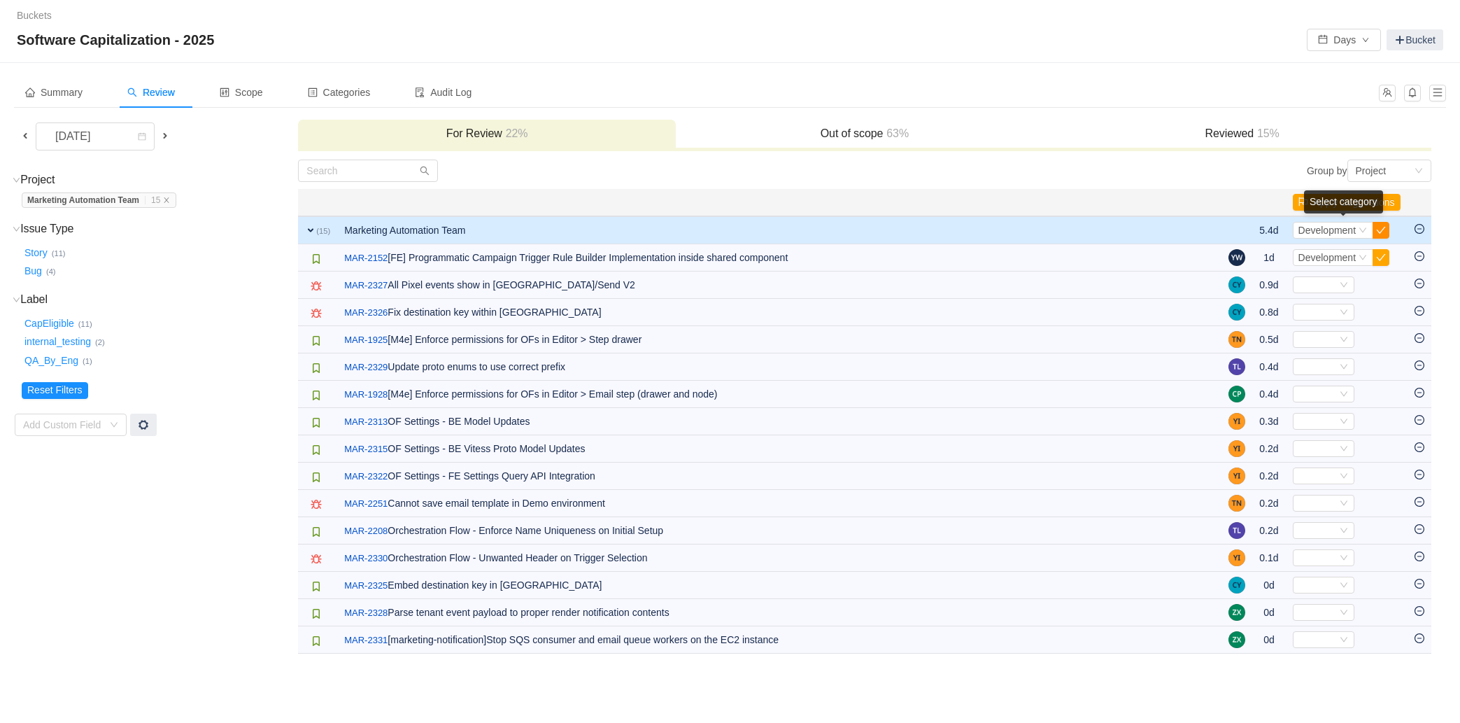
click at [1381, 231] on button "button" at bounding box center [1381, 230] width 17 height 17
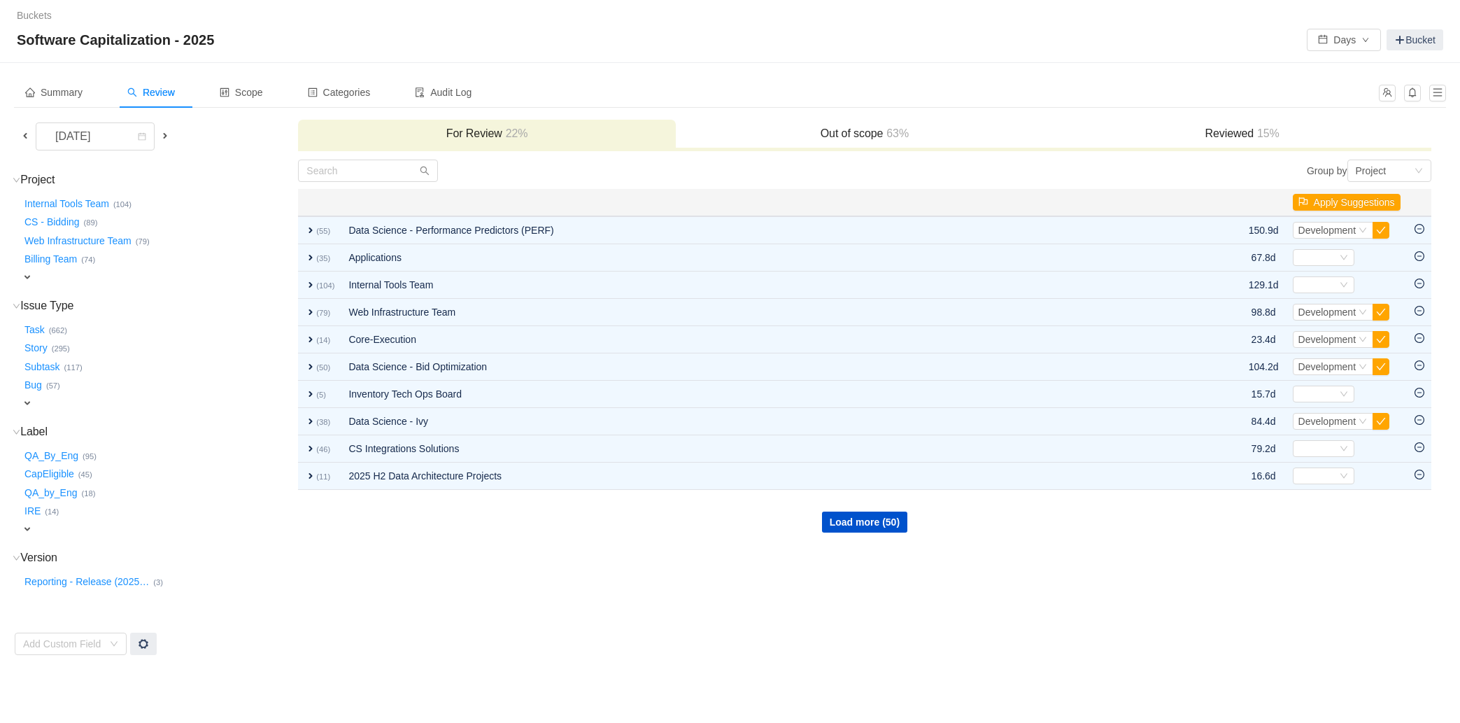
click at [26, 274] on span "expand" at bounding box center [27, 277] width 11 height 11
click at [111, 279] on div "Select value" at bounding box center [82, 279] width 111 height 14
type input "mark"
click at [27, 135] on span at bounding box center [25, 135] width 11 height 11
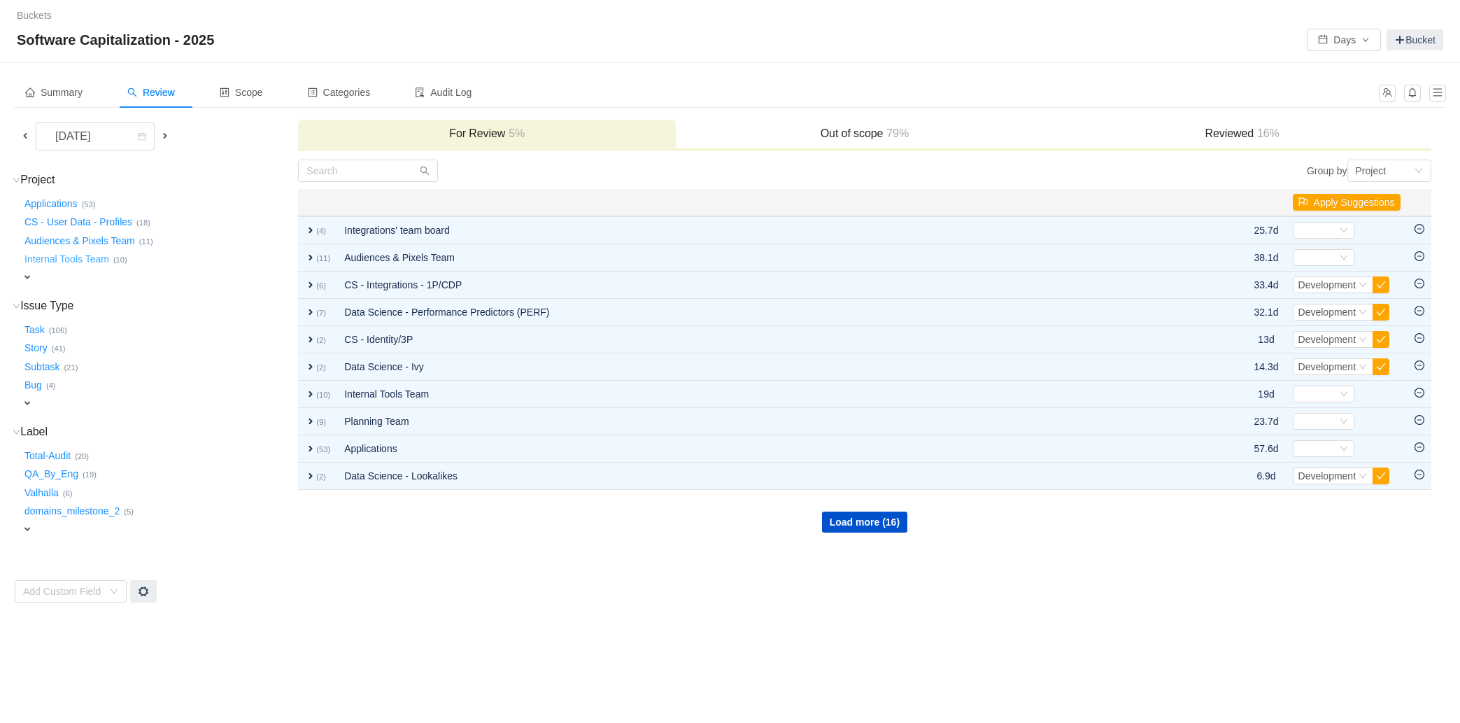
click at [29, 267] on button "Internal Tools Team …" at bounding box center [68, 259] width 92 height 22
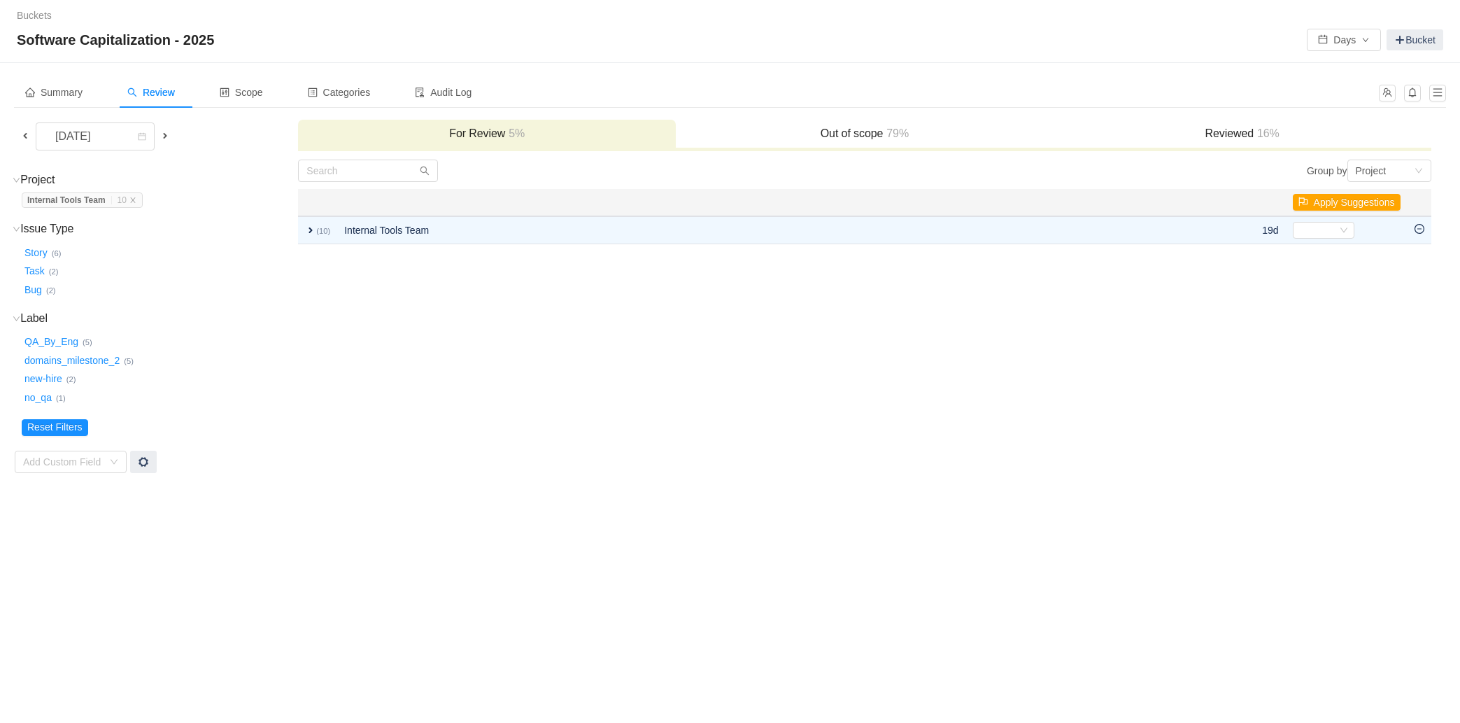
click at [141, 198] on span "Internal Tools Team … 10" at bounding box center [82, 199] width 121 height 15
click at [135, 199] on icon "icon: close" at bounding box center [132, 199] width 5 height 5
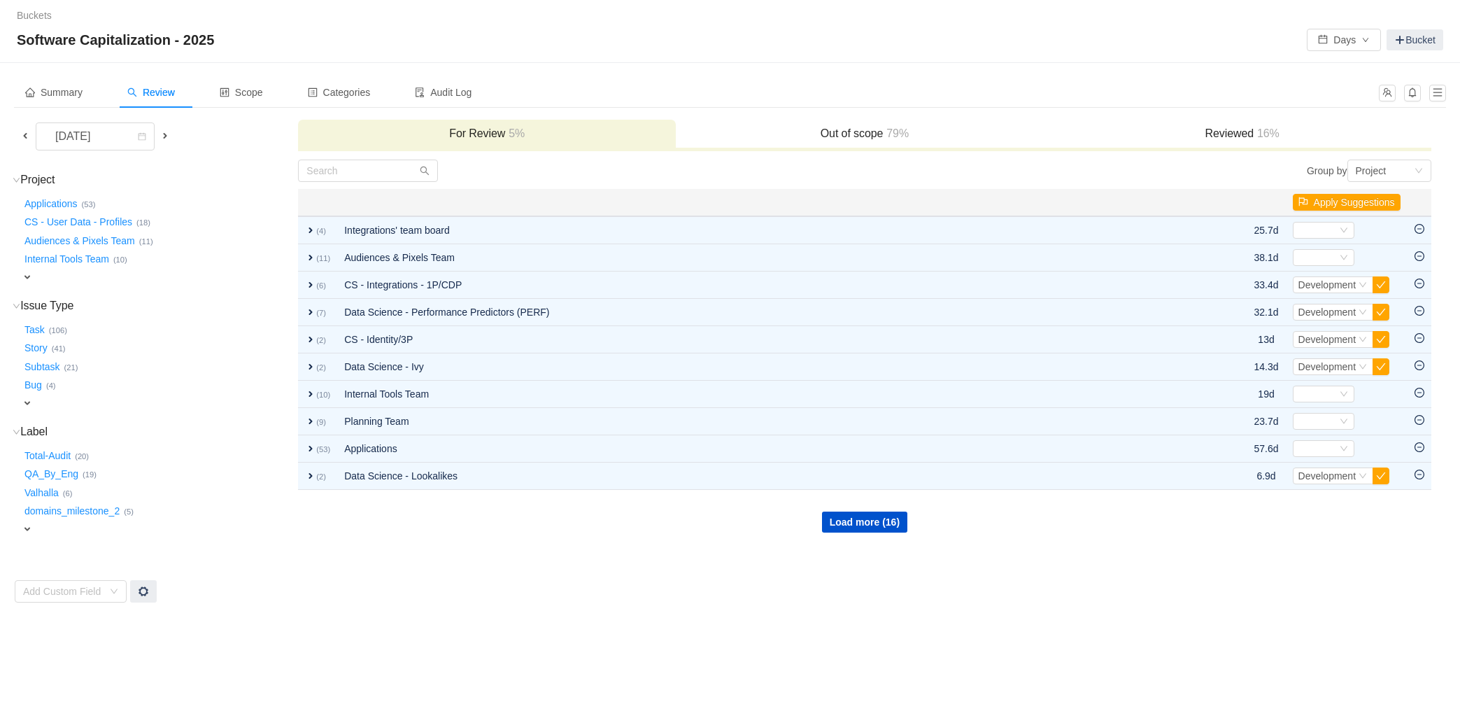
click at [20, 278] on div "Project (26) hide Applications … (53) CS - User Data - Profiles … (18) Audience…" at bounding box center [156, 229] width 282 height 112
click at [24, 276] on span "expand" at bounding box center [27, 277] width 11 height 11
click at [95, 278] on div "Select value" at bounding box center [82, 279] width 111 height 14
type input "marketin"
click at [73, 274] on div "Select value" at bounding box center [82, 279] width 111 height 14
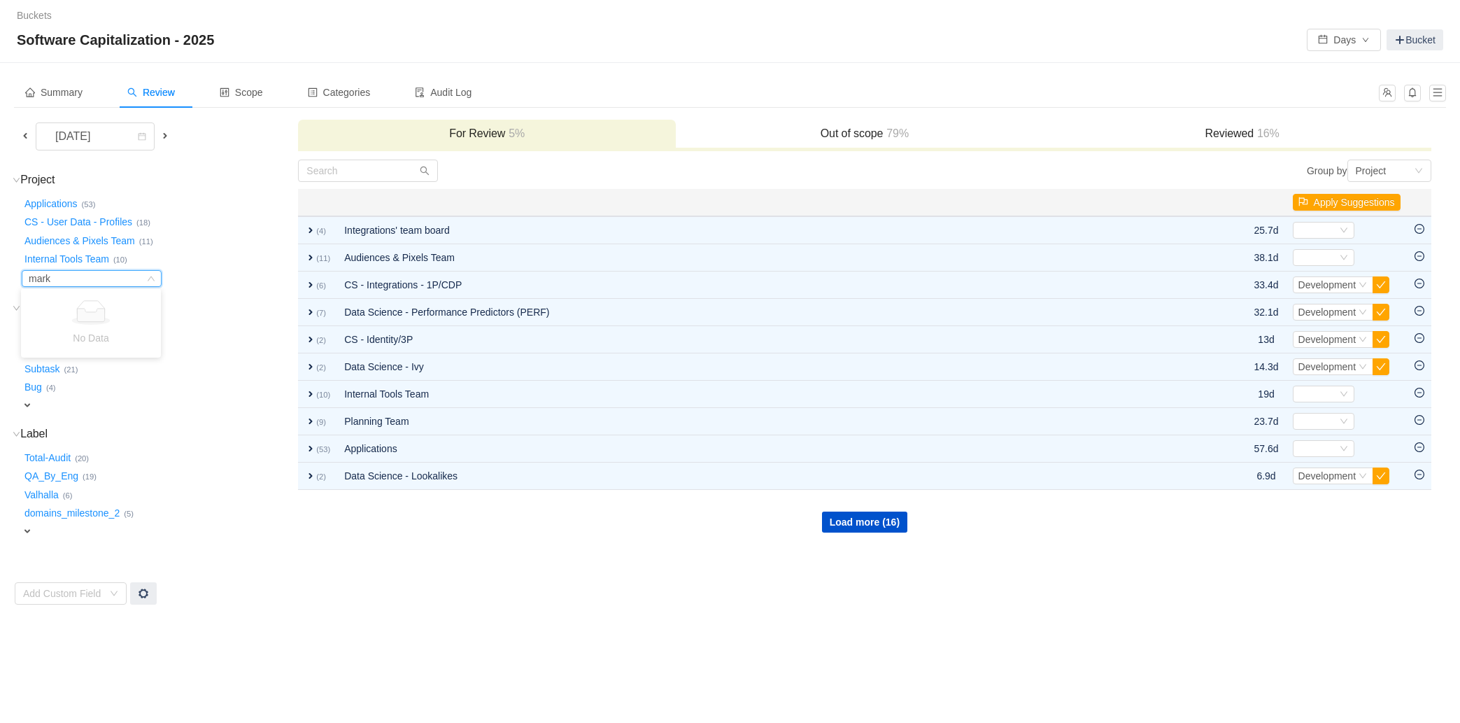
click at [246, 181] on h3 "Project (26) hide" at bounding box center [159, 180] width 275 height 14
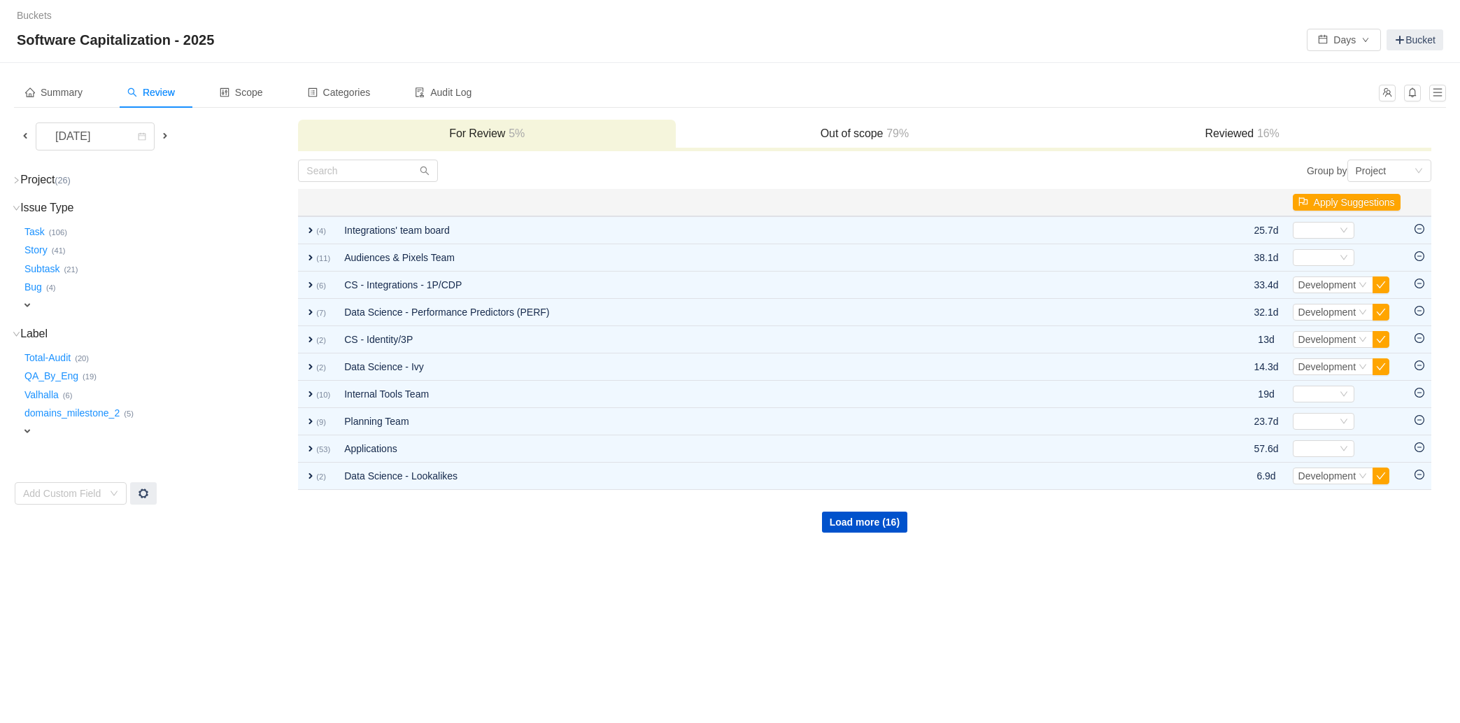
click at [23, 137] on span at bounding box center [25, 135] width 11 height 11
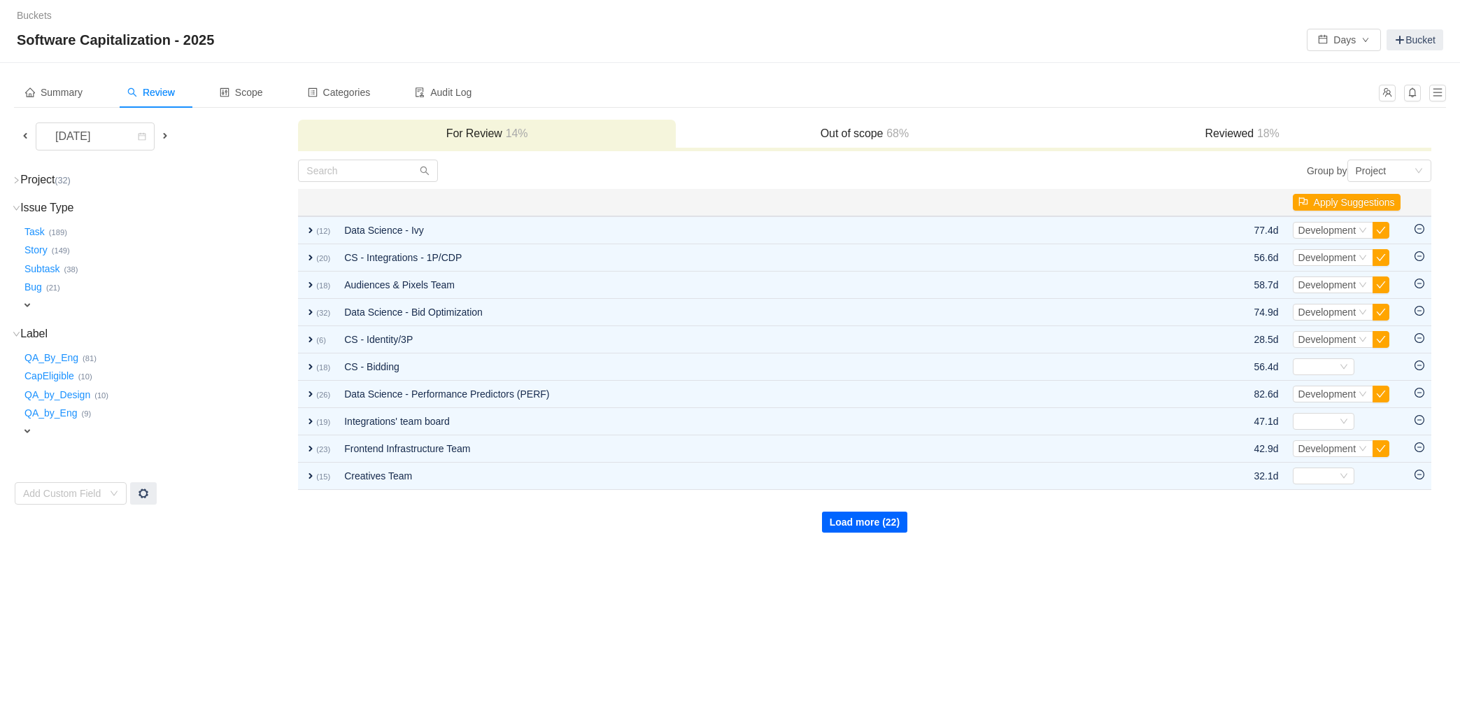
click at [836, 518] on button "Load more (22)" at bounding box center [864, 522] width 85 height 21
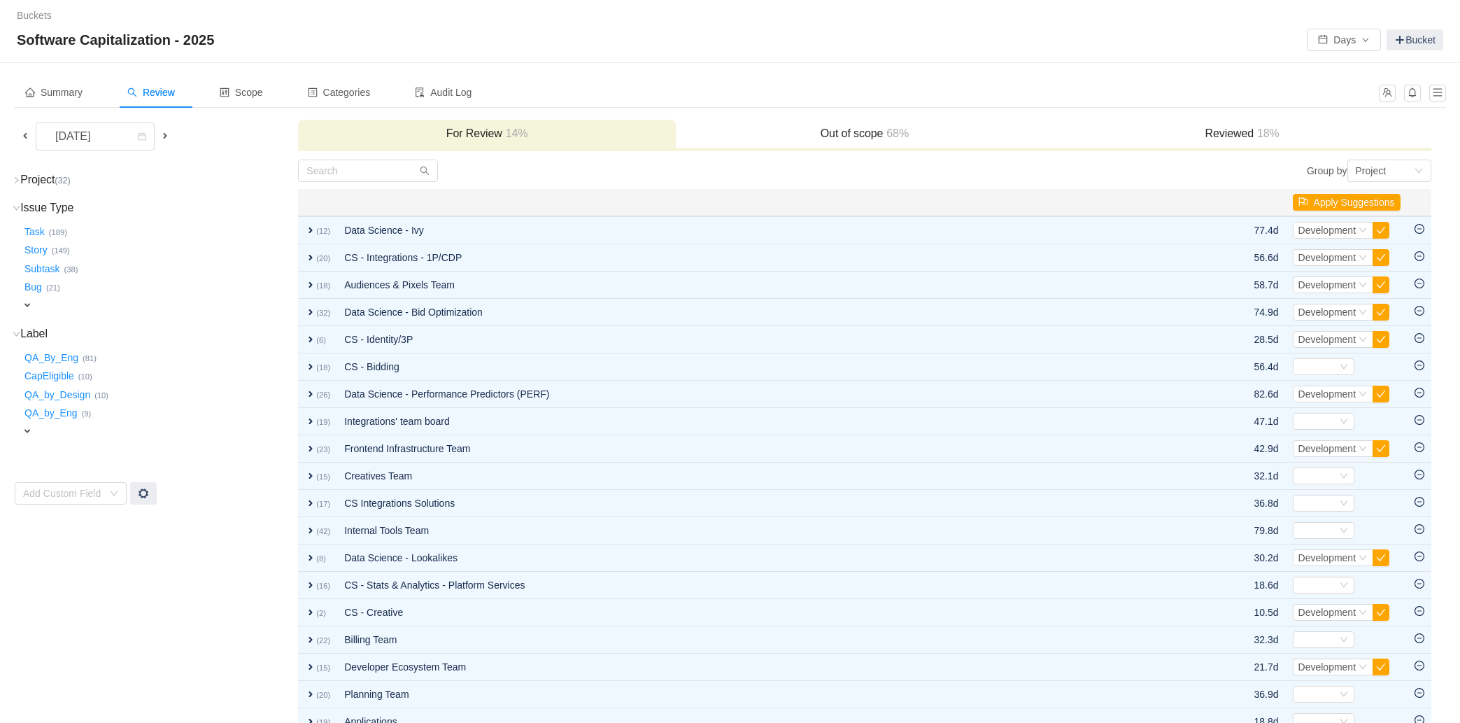
click at [18, 177] on icon "icon: right" at bounding box center [17, 180] width 8 height 8
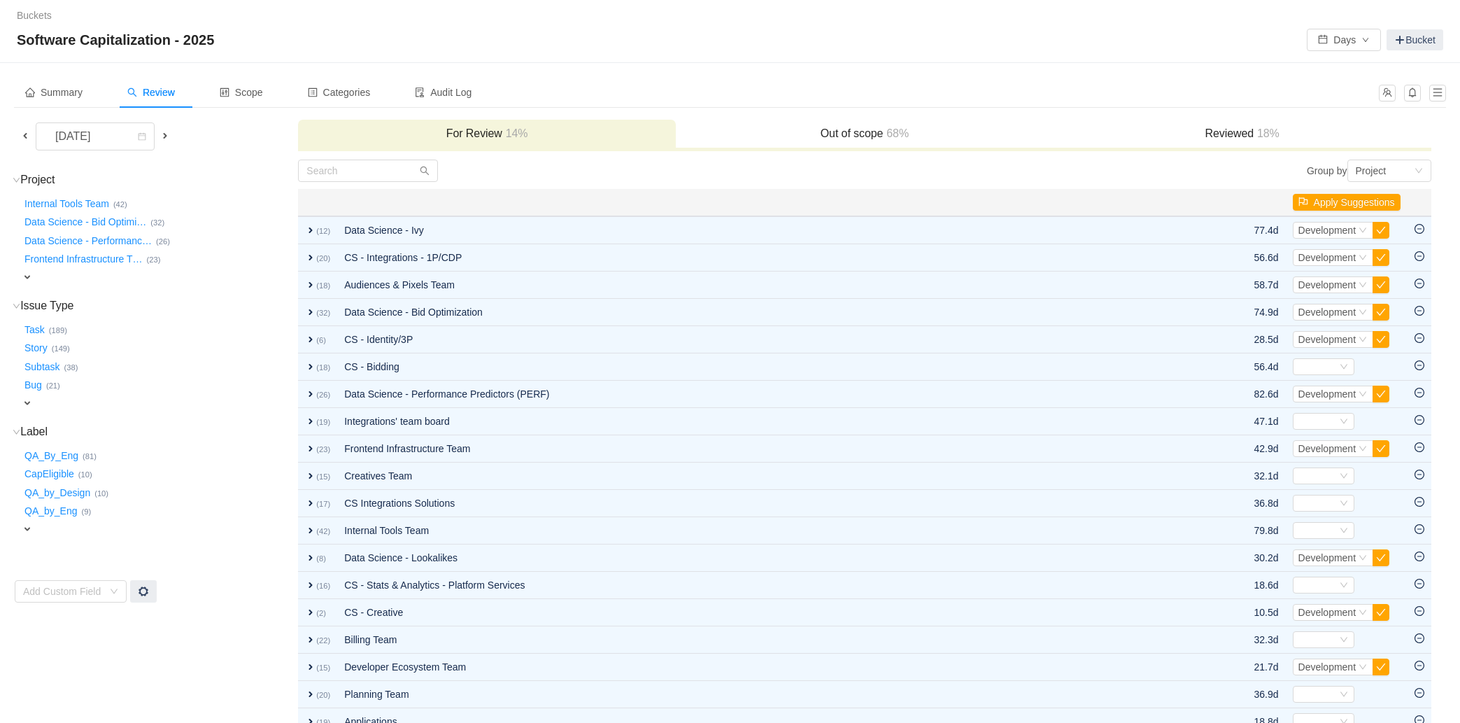
click at [43, 278] on div "expand" at bounding box center [132, 277] width 220 height 15
click at [43, 278] on div "Select value" at bounding box center [82, 279] width 111 height 14
type input "mark"
click at [82, 141] on div "[DATE]" at bounding box center [74, 136] width 60 height 27
click at [83, 335] on li "[DATE]" at bounding box center [94, 346] width 119 height 22
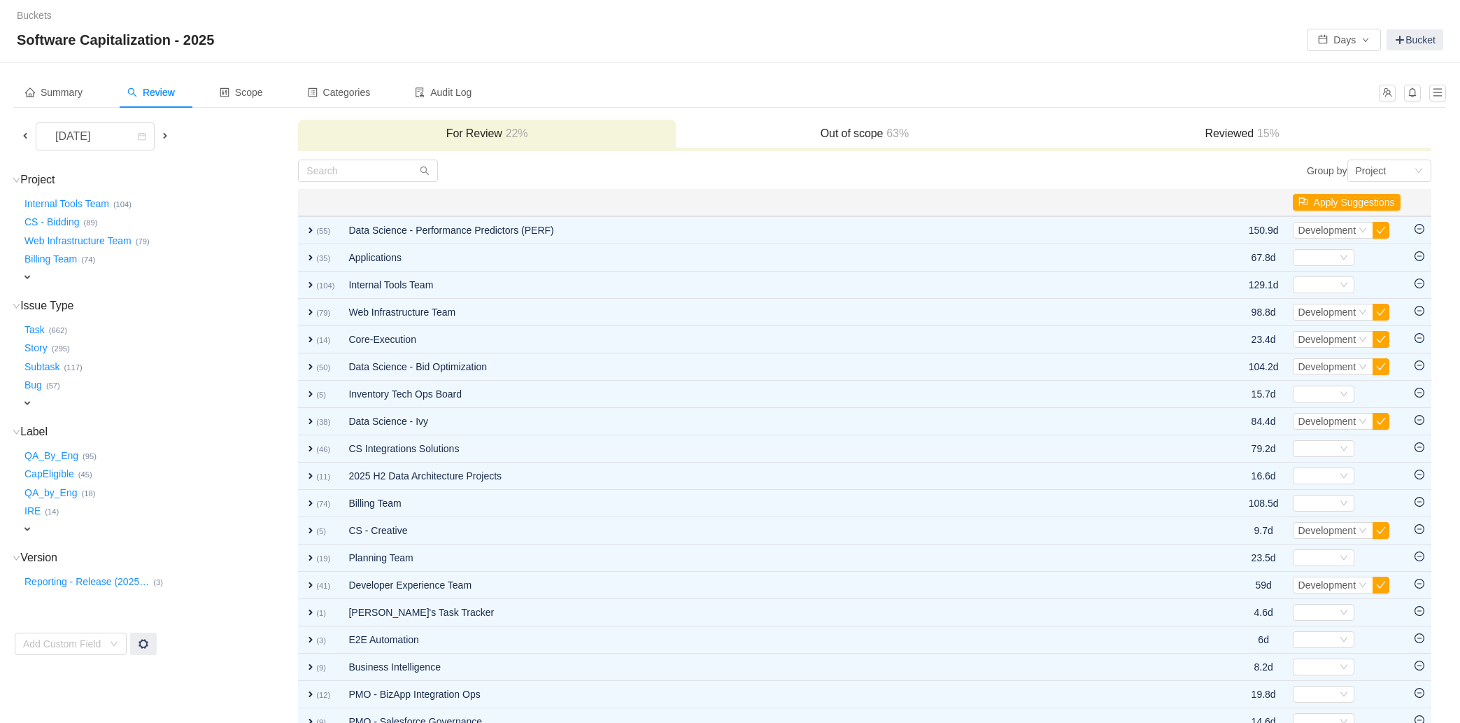
click at [48, 275] on div "expand" at bounding box center [132, 277] width 220 height 15
click at [94, 279] on div "Select value" at bounding box center [82, 279] width 111 height 14
type input "mark"
click at [933, 133] on h3 "Out of scope 63%" at bounding box center [865, 134] width 364 height 14
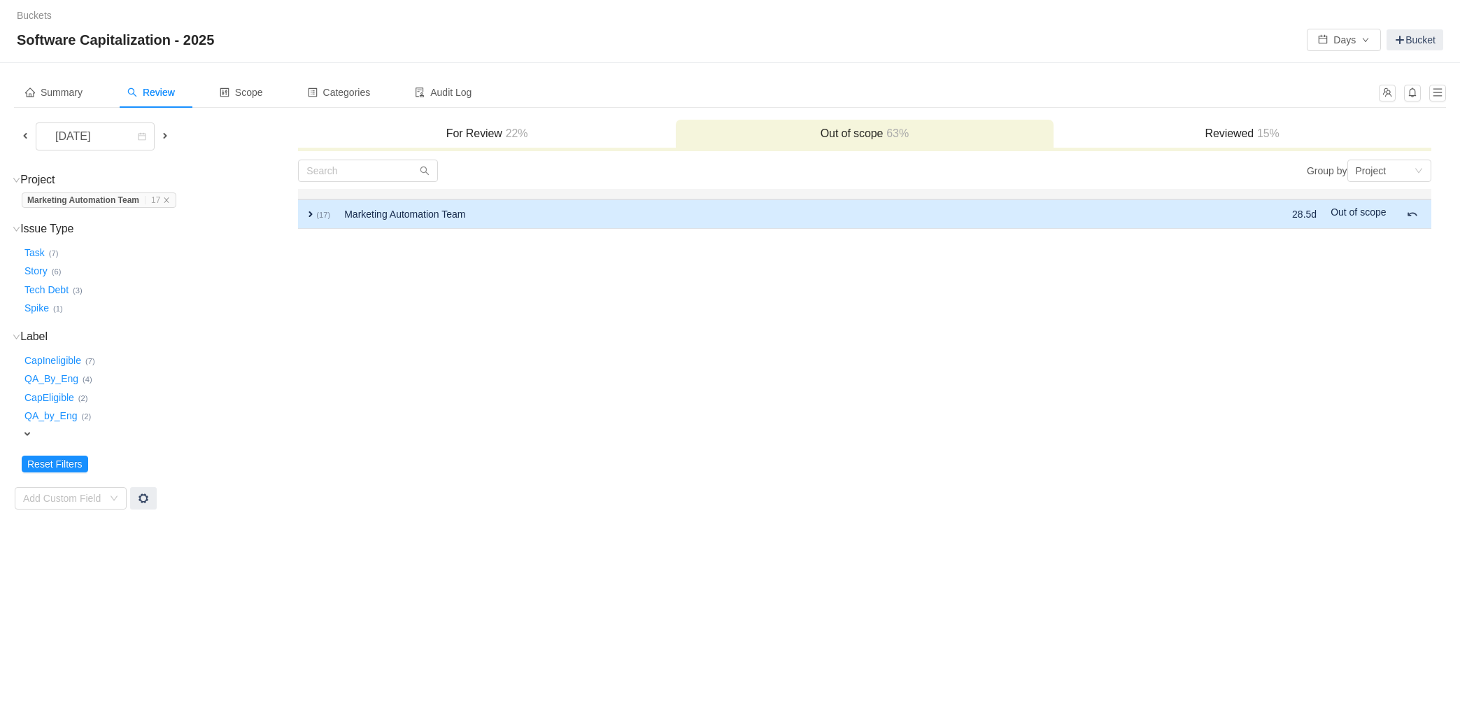
click at [313, 213] on span "expand" at bounding box center [310, 214] width 11 height 11
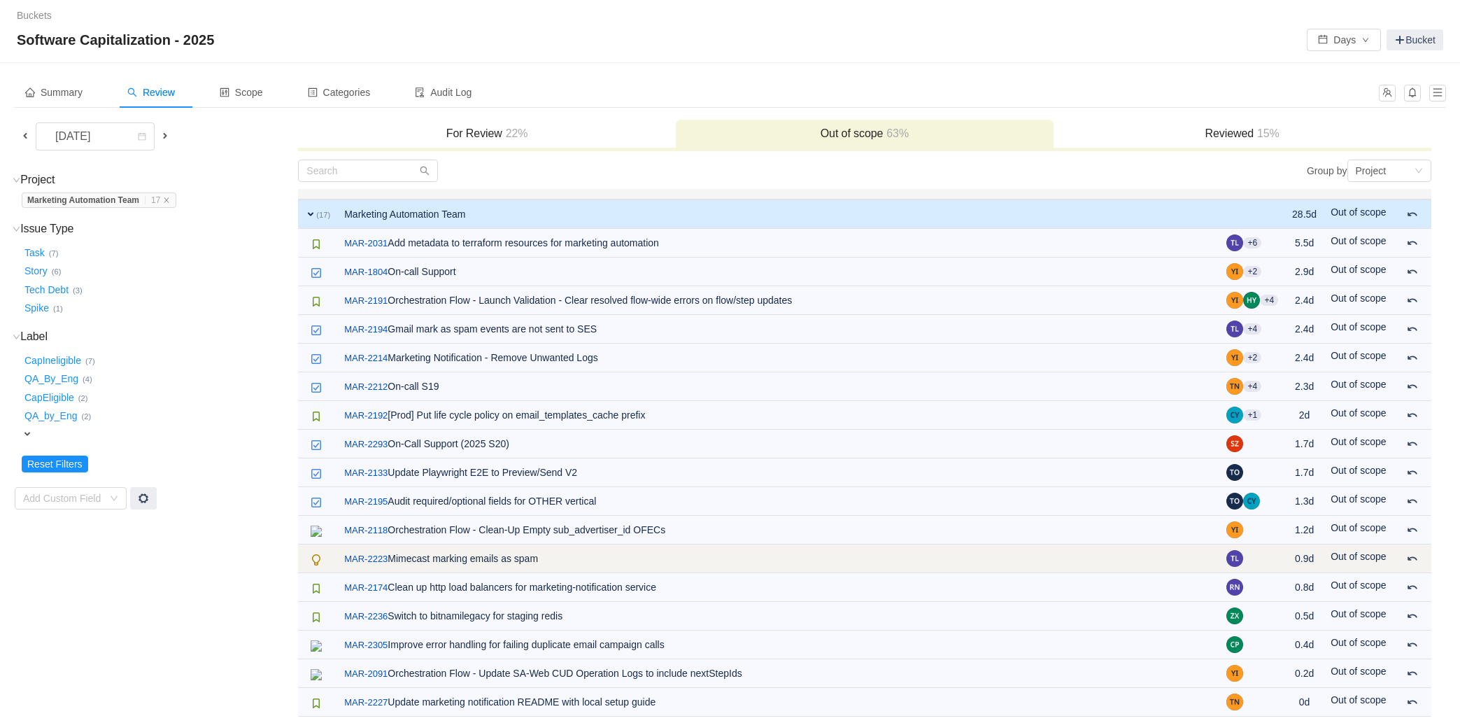
scroll to position [6, 0]
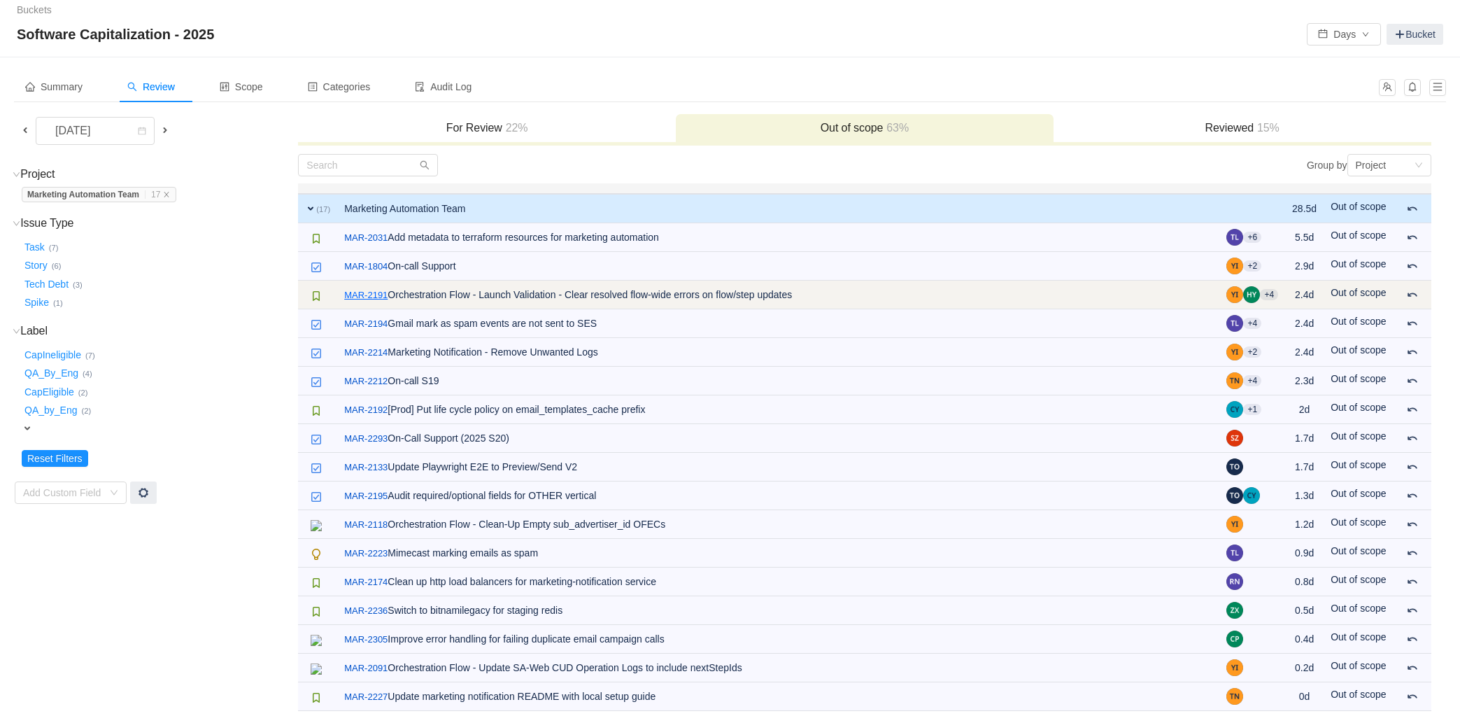
click at [369, 291] on link "MAR-2191" at bounding box center [365, 295] width 43 height 14
click at [1412, 297] on span at bounding box center [1412, 294] width 11 height 11
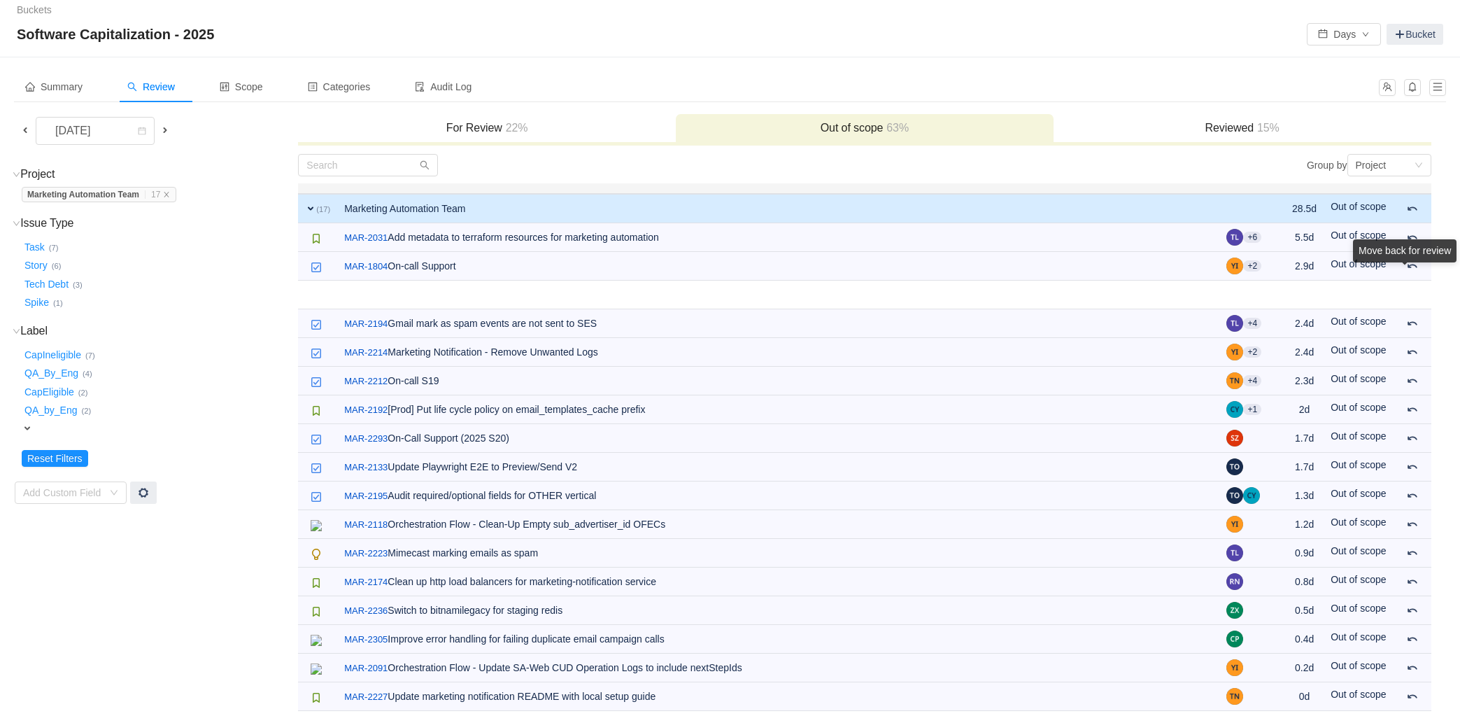
scroll to position [0, 0]
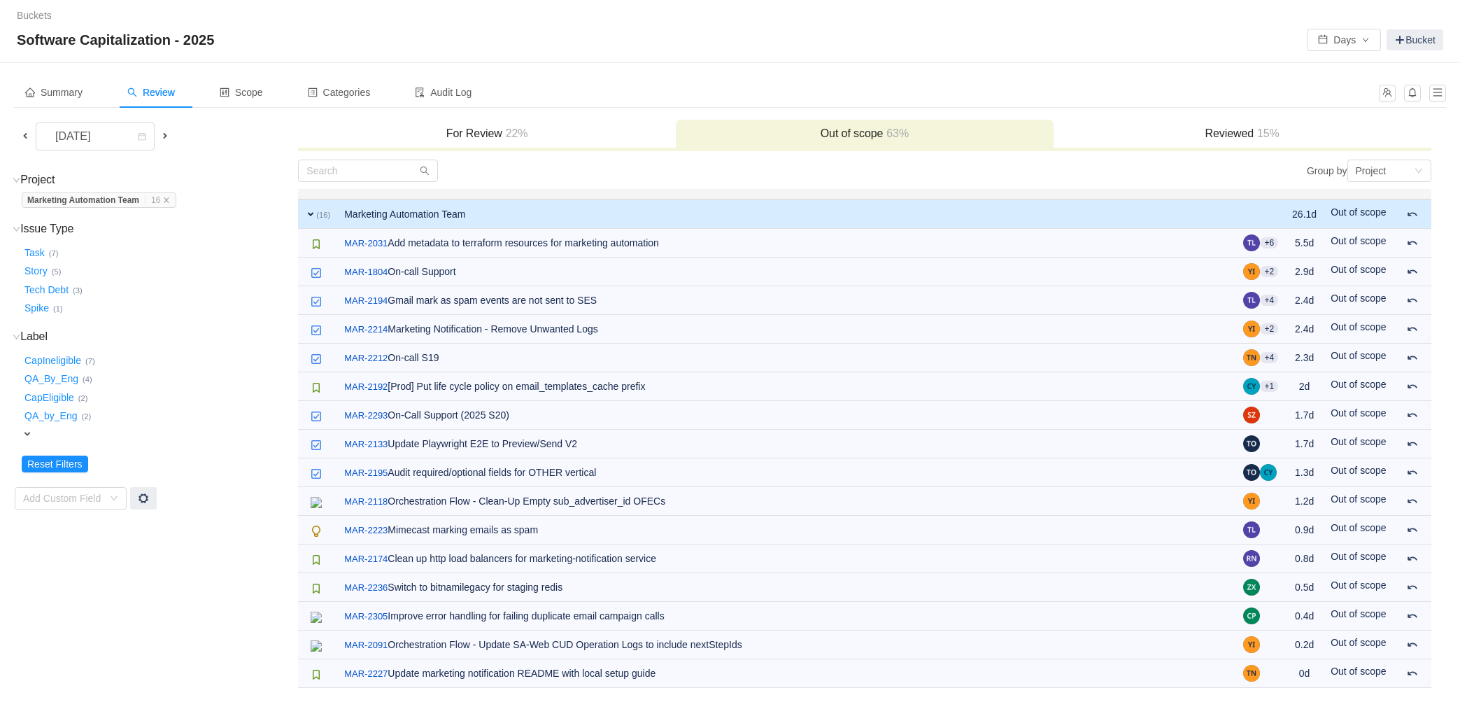
click at [507, 127] on span "22%" at bounding box center [515, 133] width 26 height 12
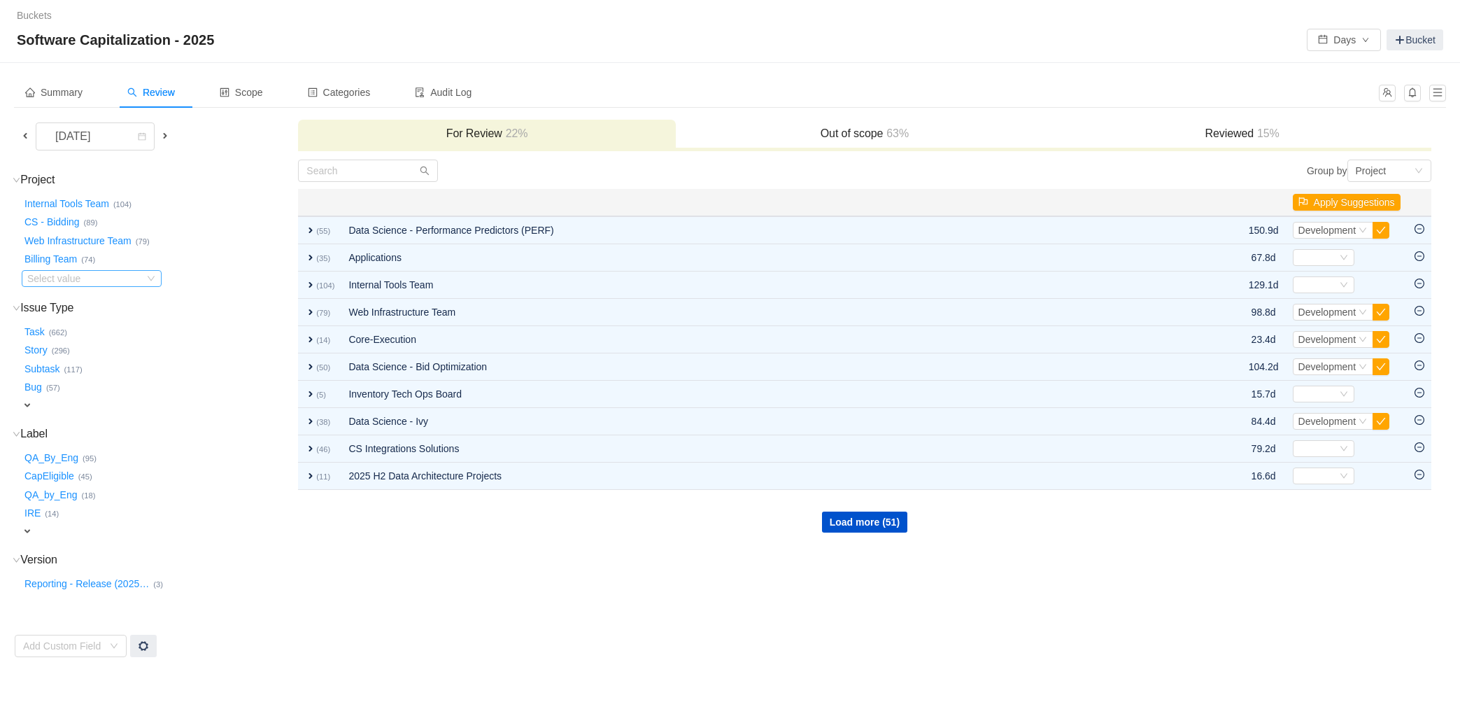
click at [55, 282] on div "Select value" at bounding box center [82, 279] width 111 height 14
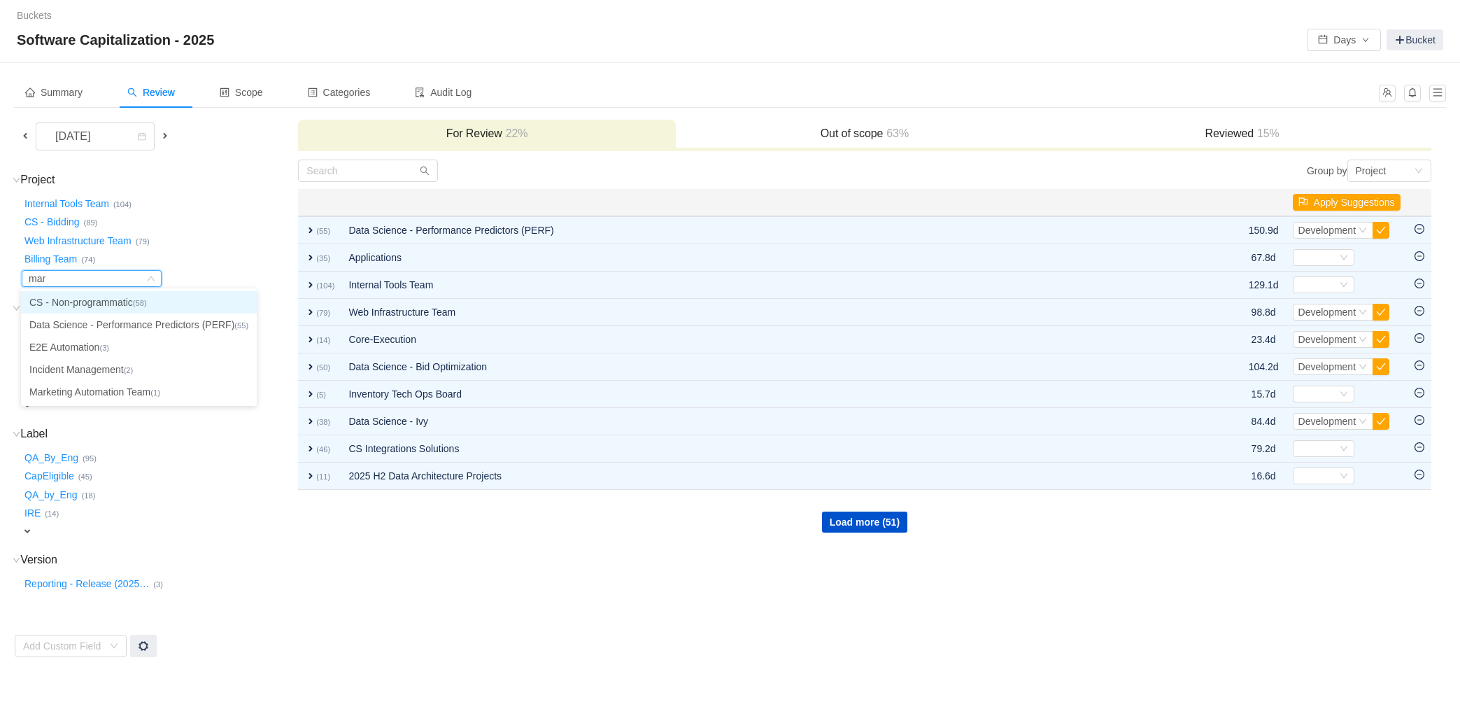
type input "mark"
click at [159, 307] on small "(1)" at bounding box center [155, 303] width 10 height 8
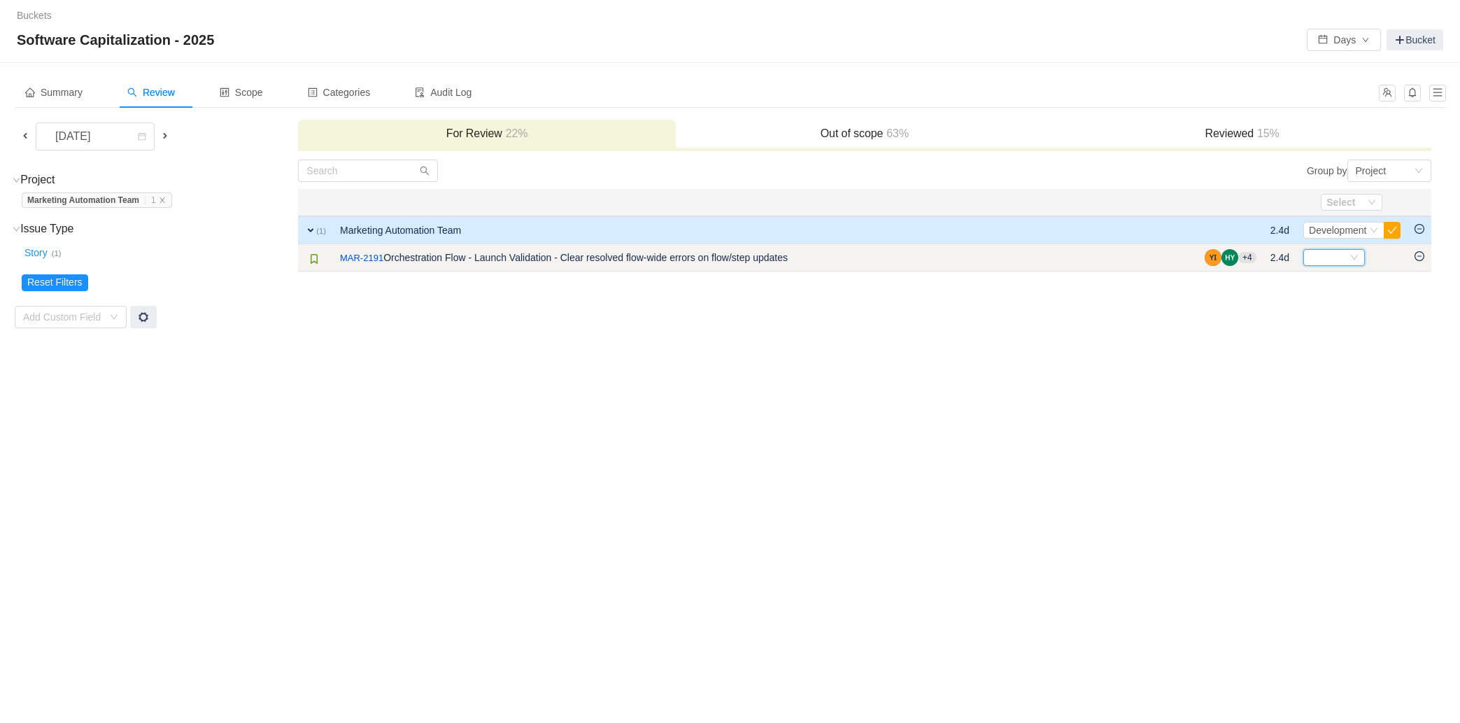
click at [1343, 262] on div "Select" at bounding box center [1328, 257] width 38 height 15
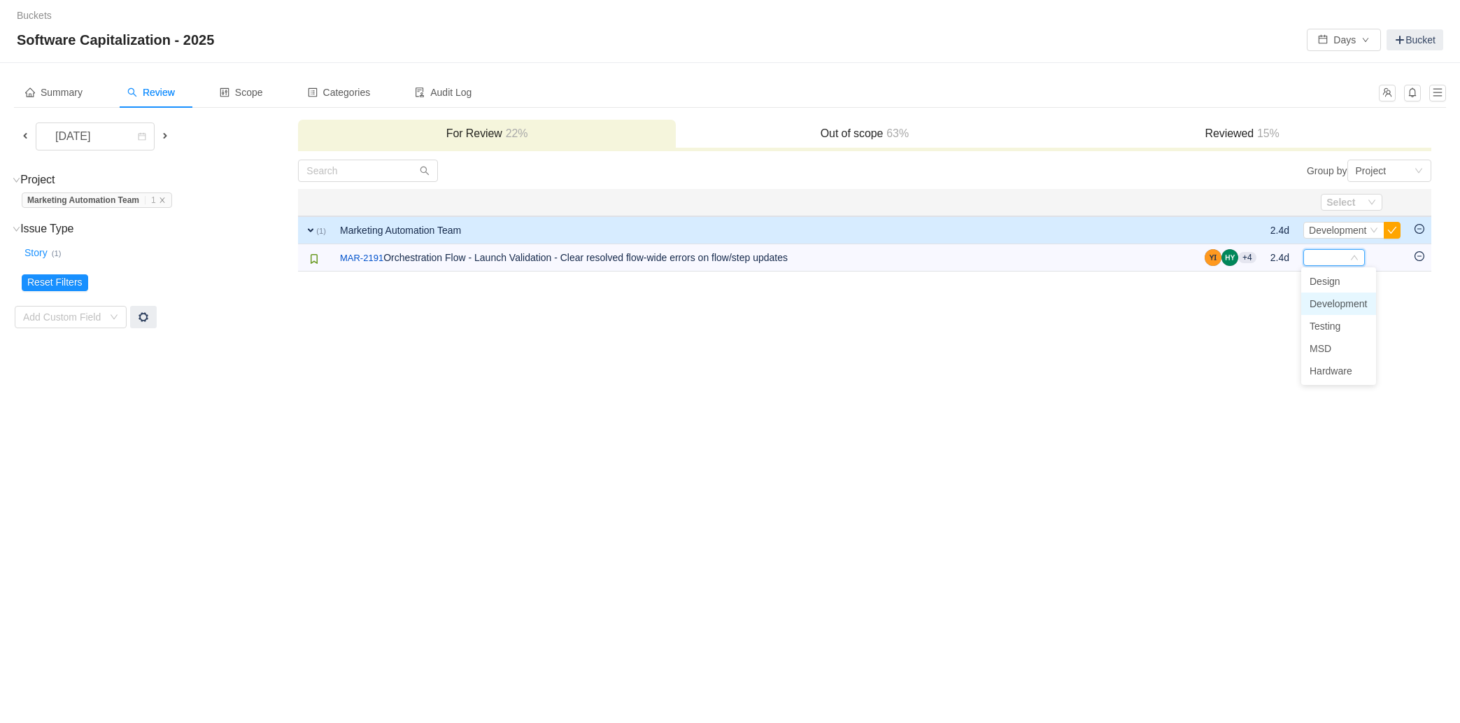
click at [1346, 302] on span "Development" at bounding box center [1339, 303] width 58 height 11
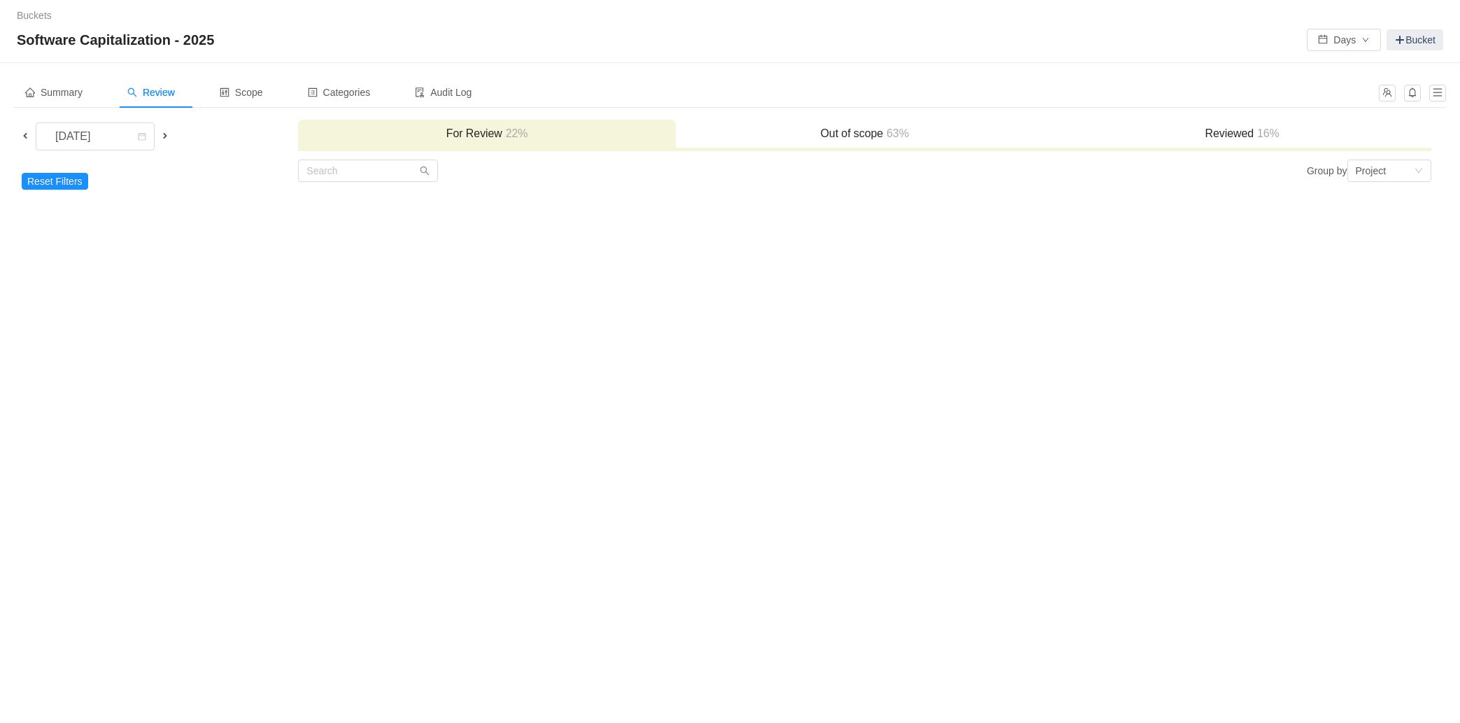
click at [1107, 381] on div "Buckets / / Software Capitalization - 2025 Days Bucket Summary Review Scope Cat…" at bounding box center [730, 361] width 1460 height 723
click at [1257, 129] on span "16%" at bounding box center [1267, 133] width 26 height 12
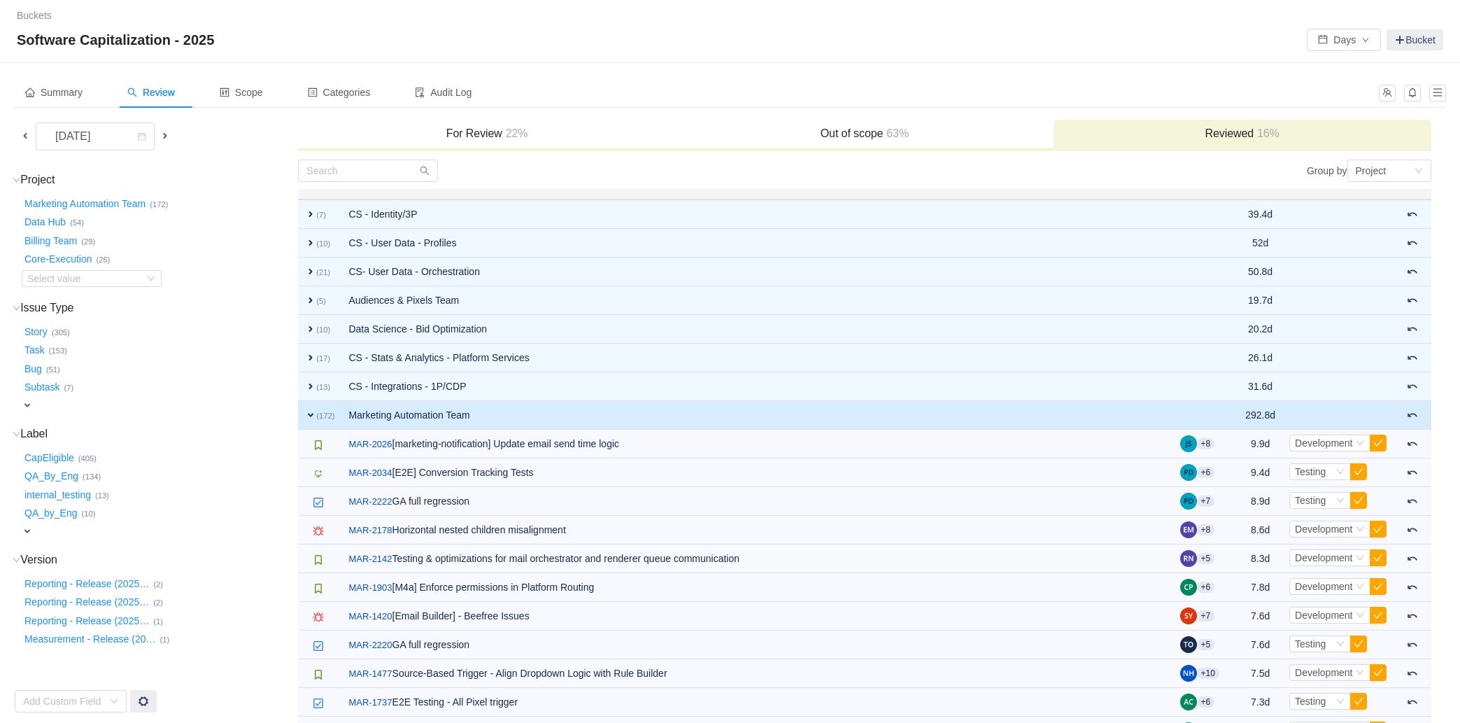
click at [316, 409] on td "expand (172)" at bounding box center [319, 415] width 43 height 29
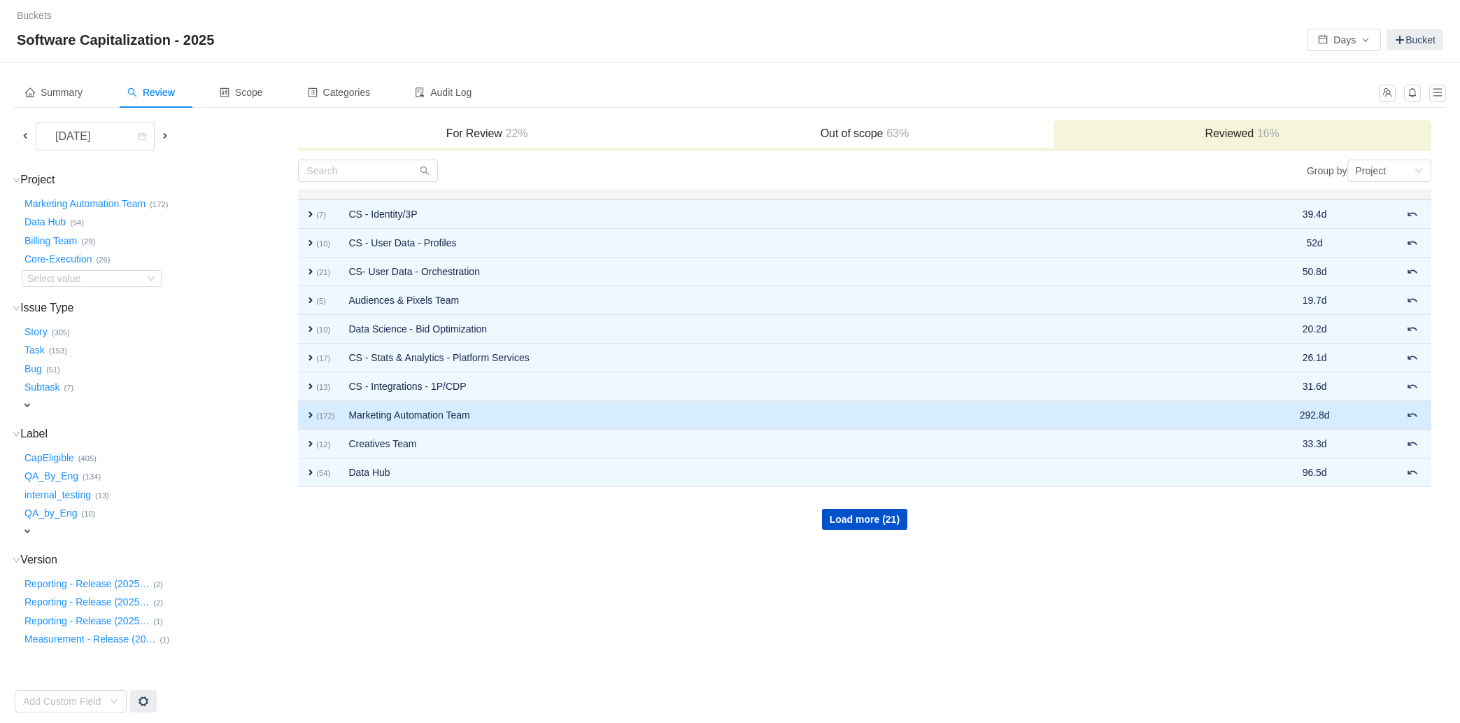
click at [316, 409] on td "expand (172)" at bounding box center [319, 415] width 43 height 29
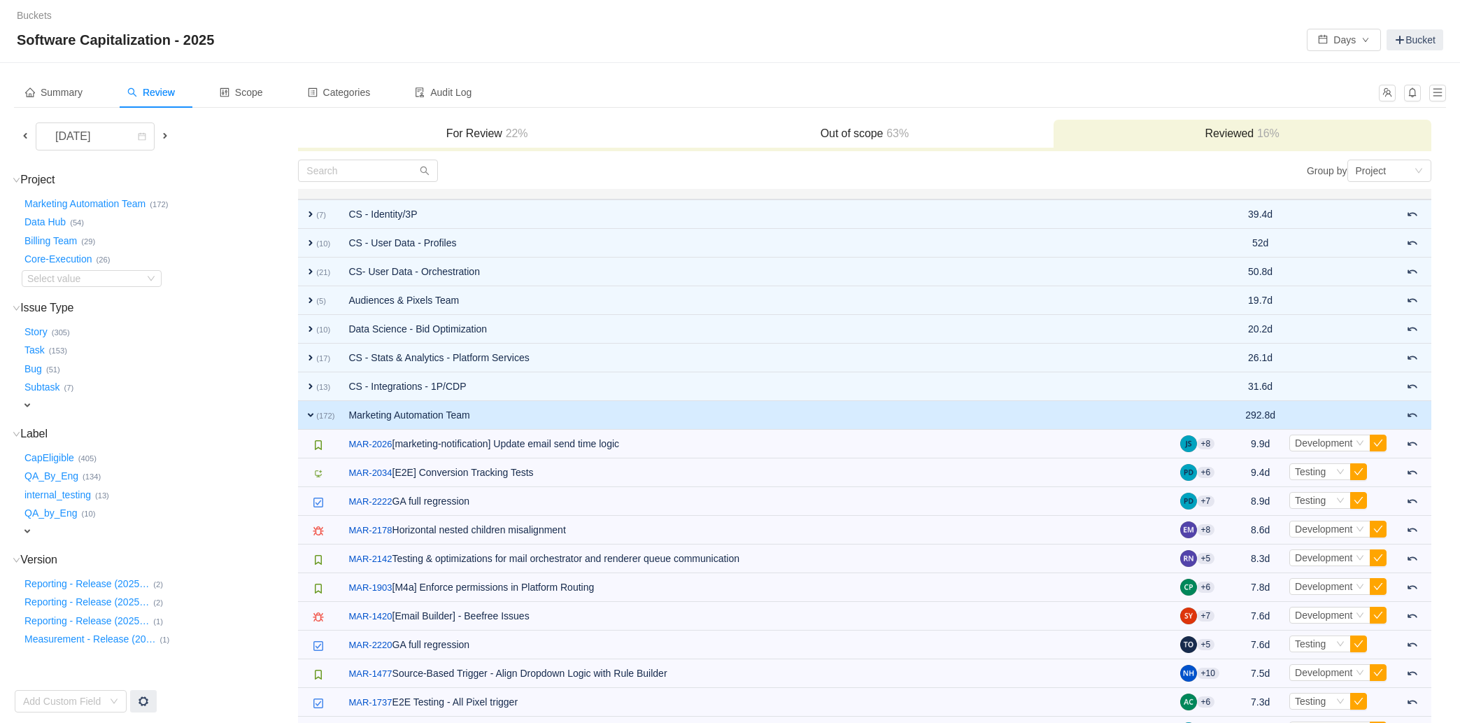
click at [316, 409] on td "expand (172)" at bounding box center [319, 415] width 43 height 29
